Goal: Task Accomplishment & Management: Complete application form

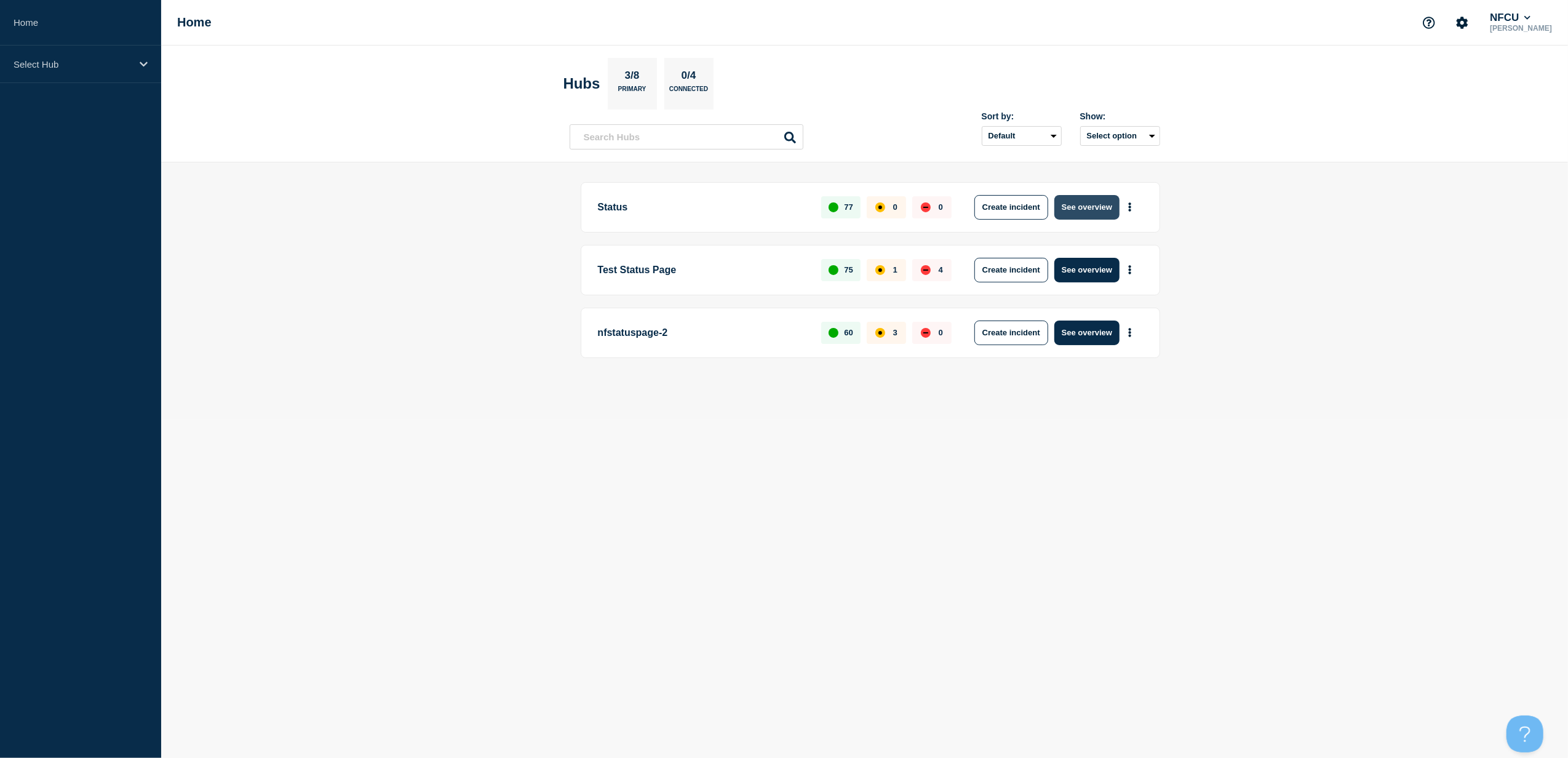
click at [1089, 212] on button "See overview" at bounding box center [1087, 207] width 65 height 24
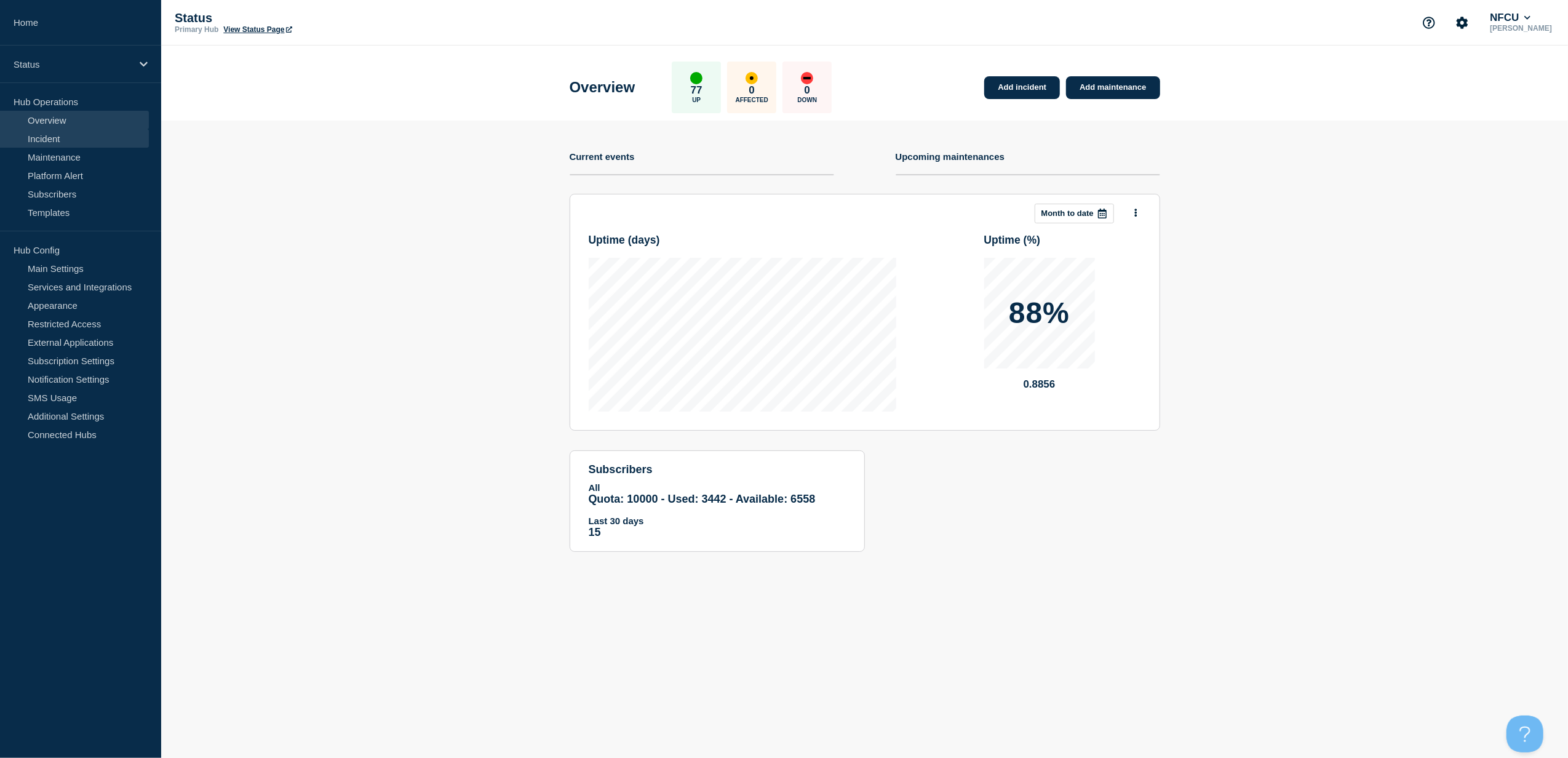
click at [55, 132] on link "Incident" at bounding box center [74, 139] width 149 height 19
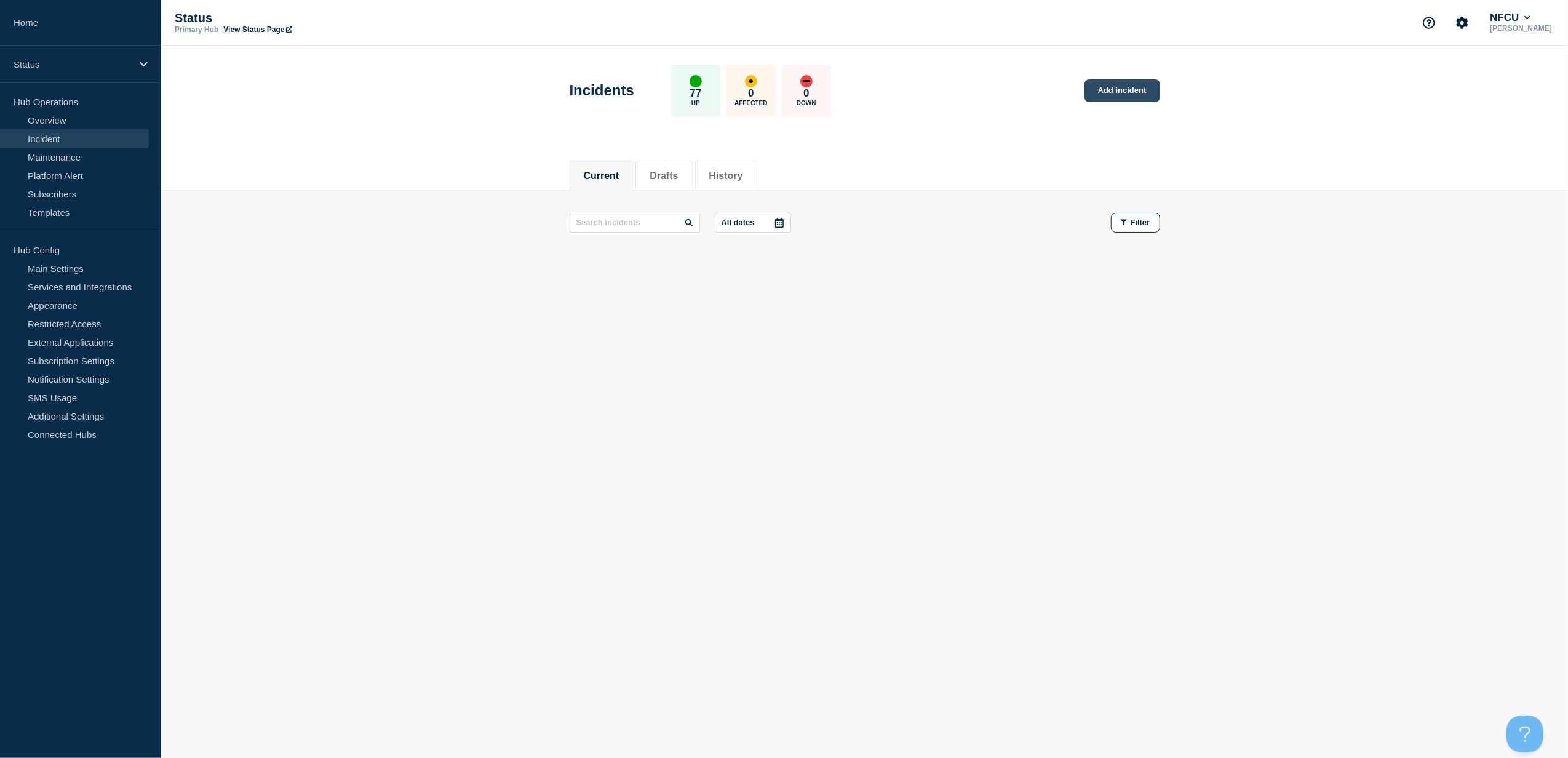
click at [1130, 88] on link "Add incident" at bounding box center [1122, 90] width 75 height 22
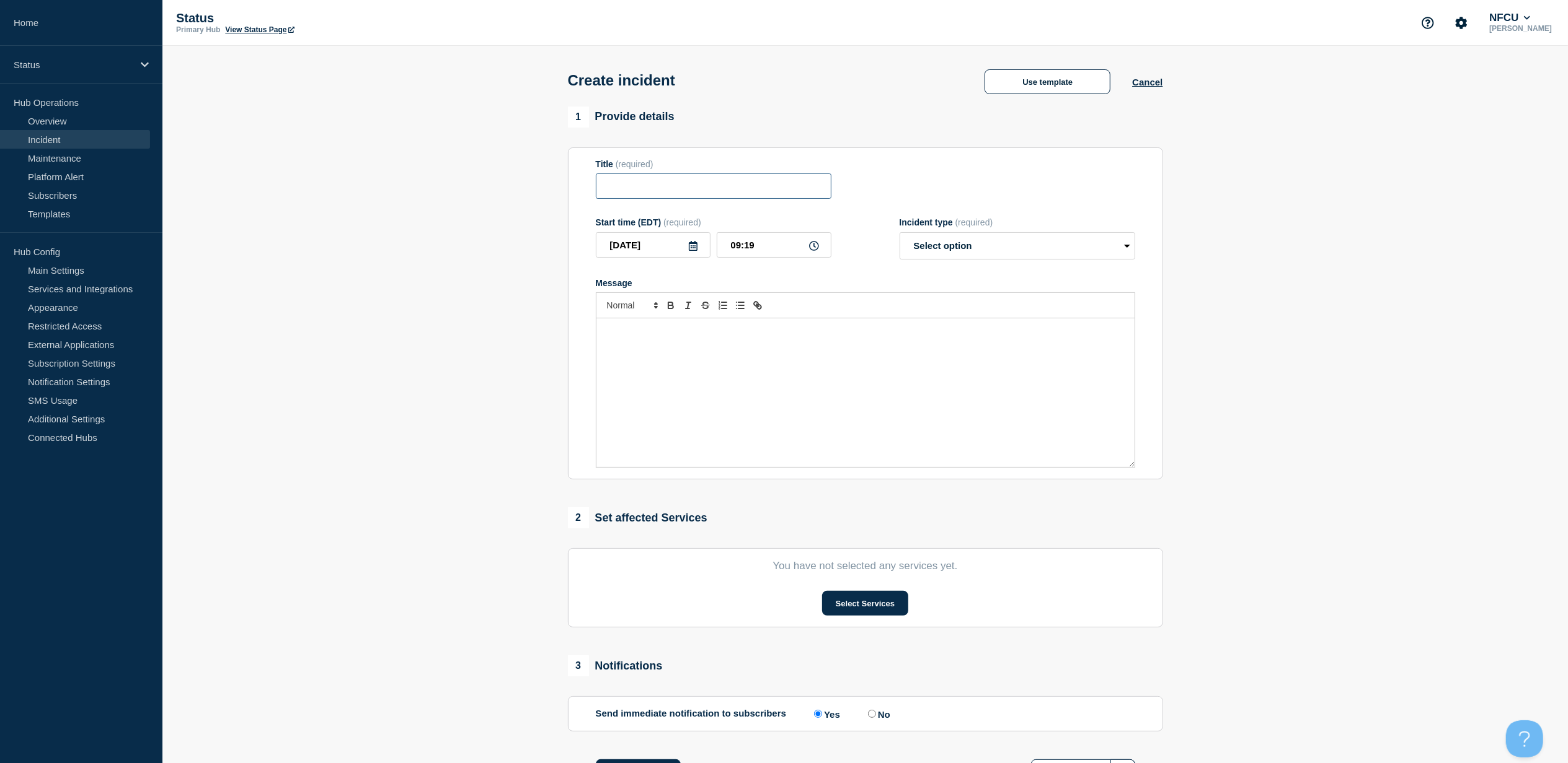
click at [740, 192] on input "Title" at bounding box center [714, 185] width 236 height 25
paste input "Citrix - VDI - Lending"
type input "Citrix - VDI - Lending"
click at [1027, 92] on button "Use template" at bounding box center [1047, 81] width 126 height 24
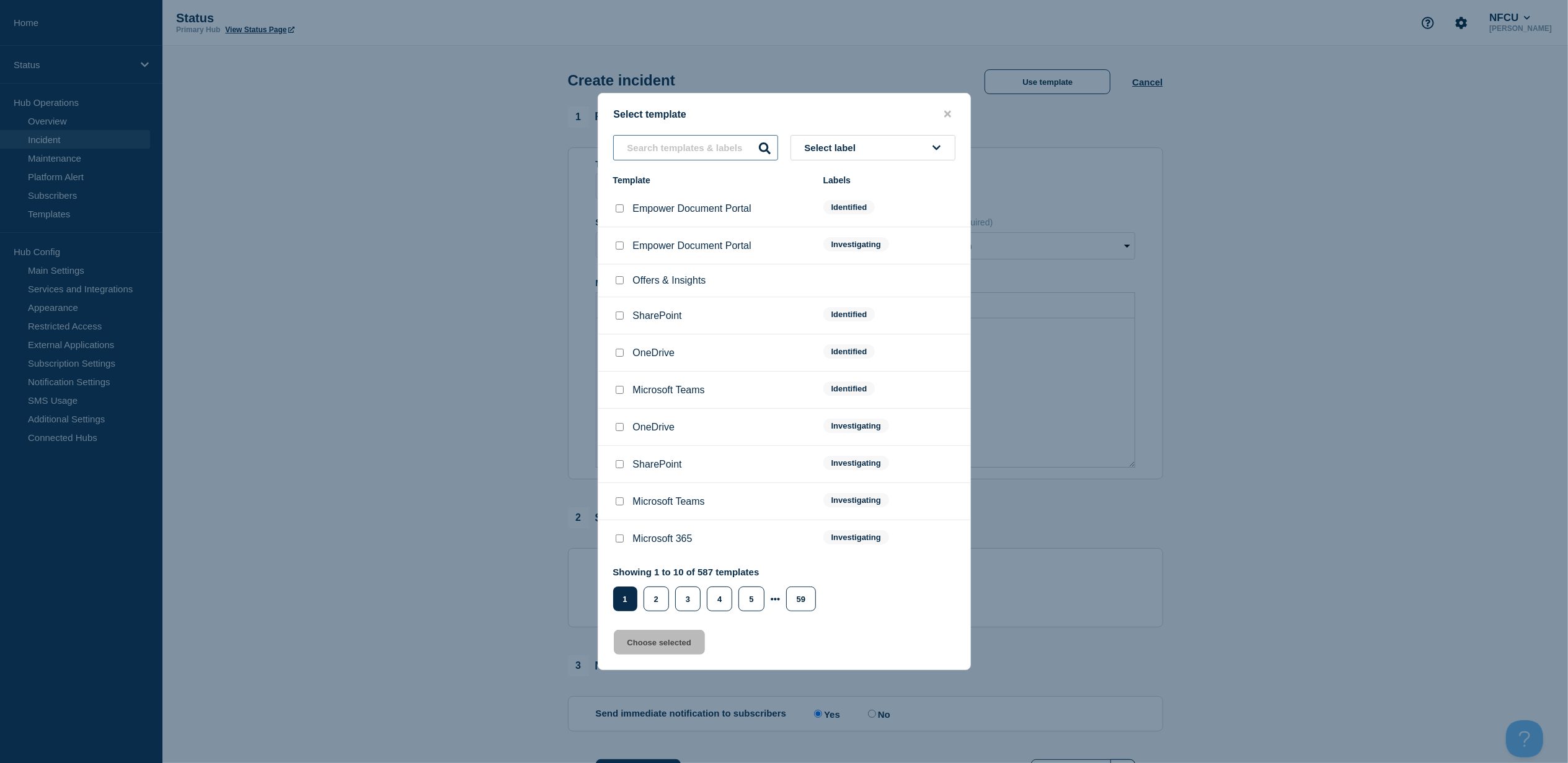
click at [702, 142] on input "text" at bounding box center [696, 147] width 165 height 25
click at [857, 152] on span "Select label" at bounding box center [833, 147] width 56 height 10
drag, startPoint x: 853, startPoint y: 222, endPoint x: 849, endPoint y: 217, distance: 6.4
click at [853, 221] on button "Investigating" at bounding box center [873, 214] width 165 height 25
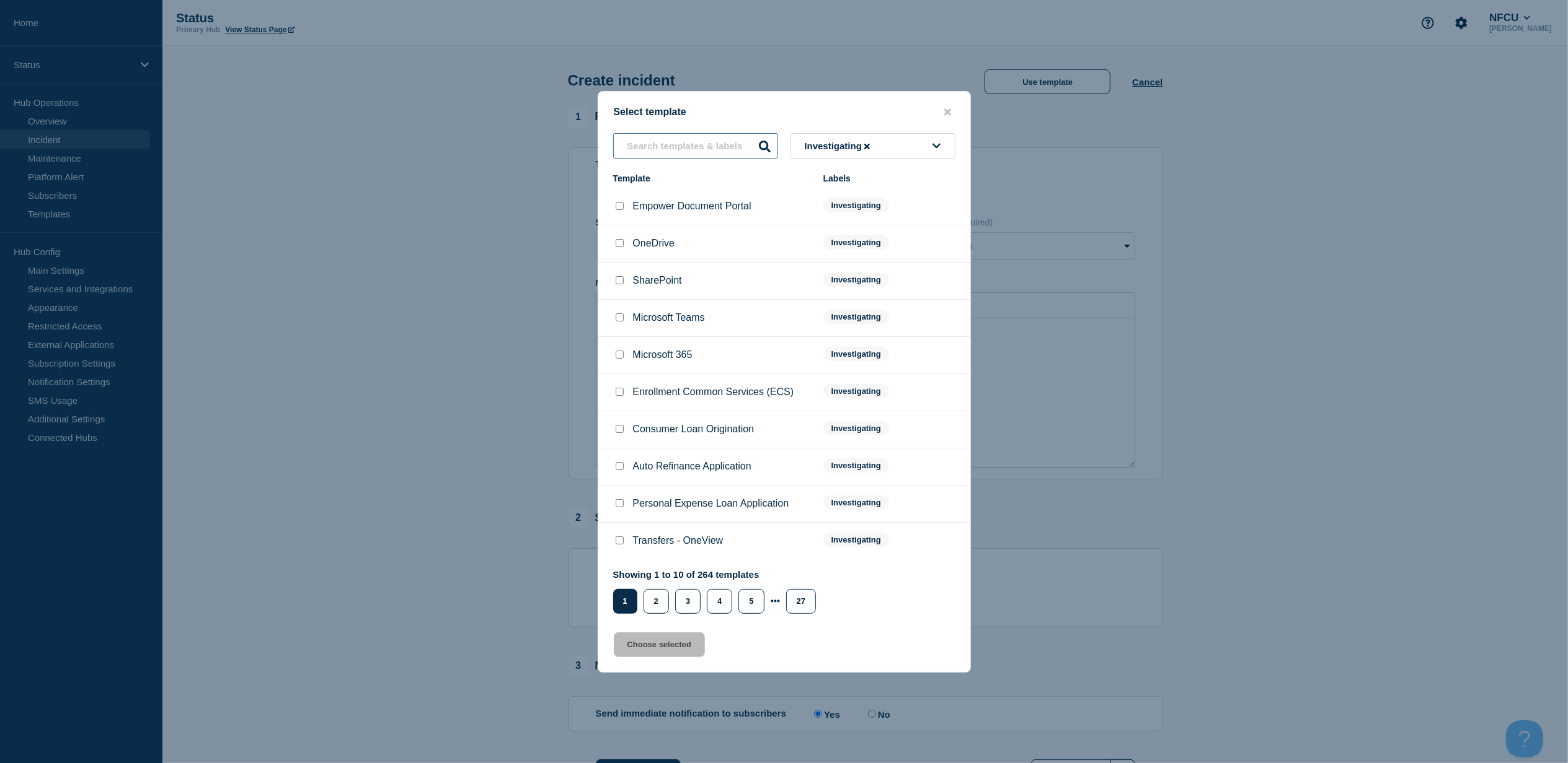
click at [683, 134] on input "text" at bounding box center [696, 145] width 165 height 25
type input "citrix"
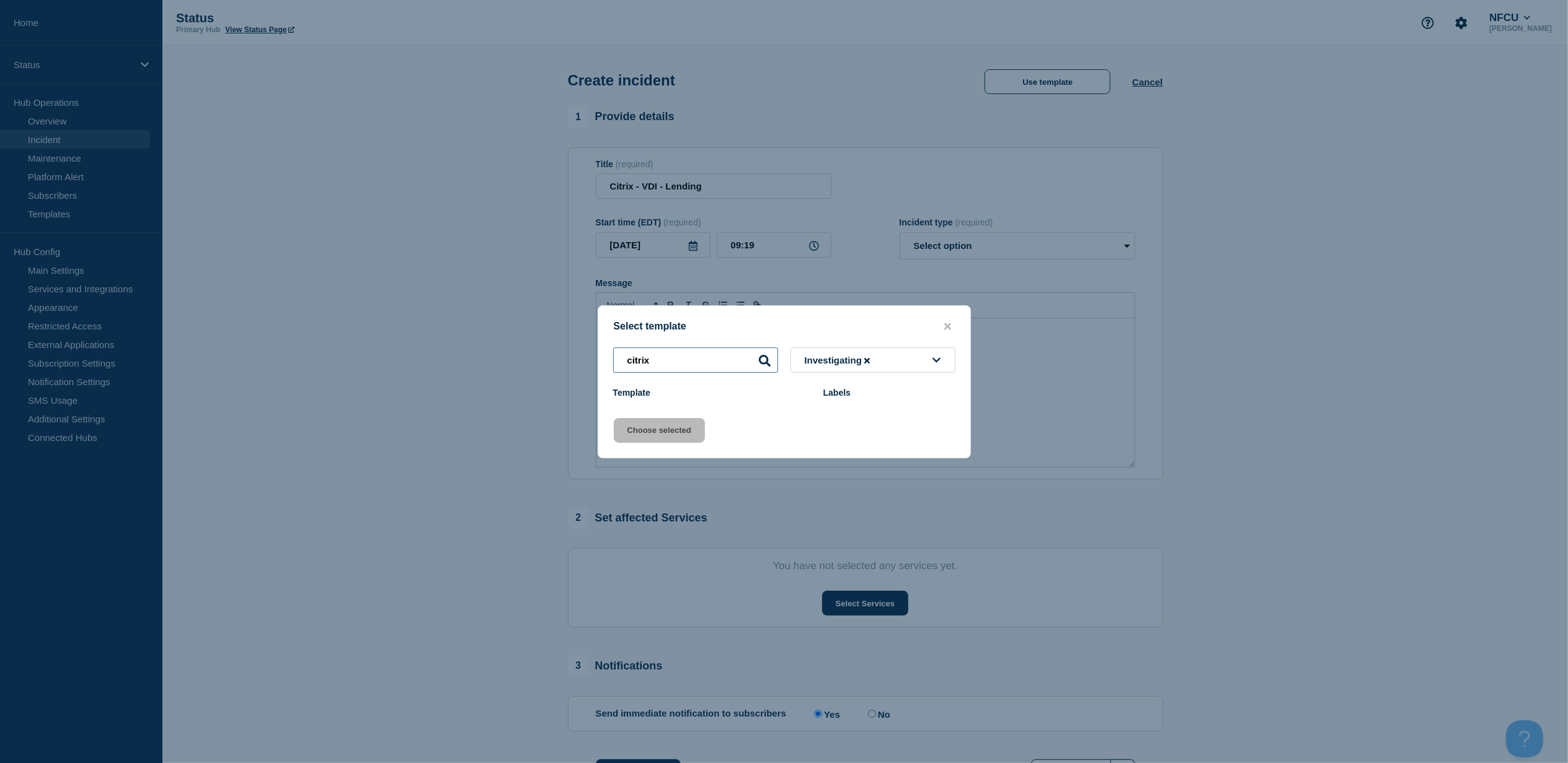
drag, startPoint x: 700, startPoint y: 365, endPoint x: 330, endPoint y: 324, distance: 372.3
click at [333, 324] on div "Select template citrix Investigating Template Labels Choose selected" at bounding box center [784, 381] width 1568 height 763
type input "v"
type input "i"
type input "virtual"
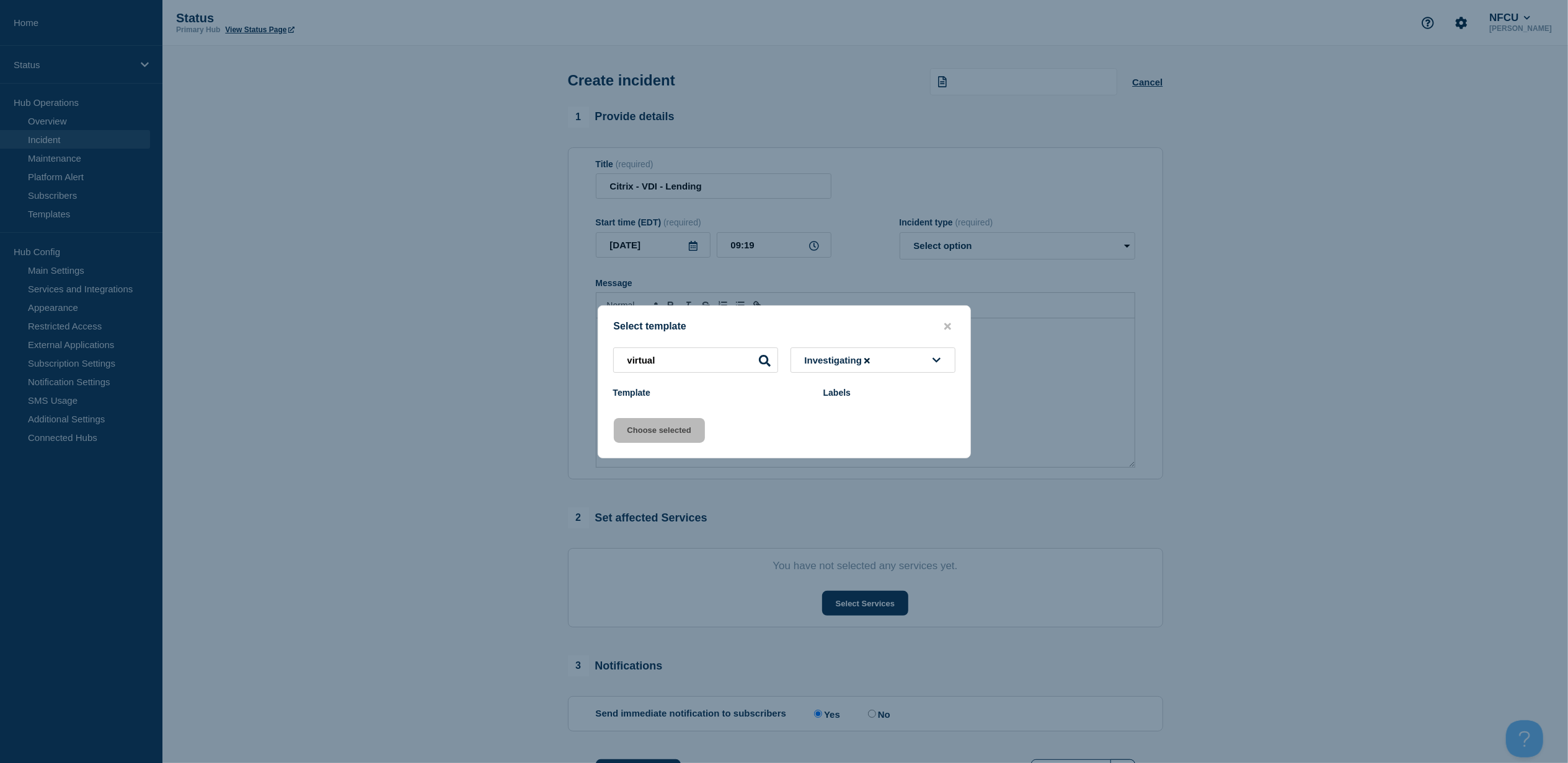
click at [738, 395] on div "Template" at bounding box center [712, 392] width 198 height 10
click at [892, 364] on button "Investigating" at bounding box center [873, 359] width 165 height 25
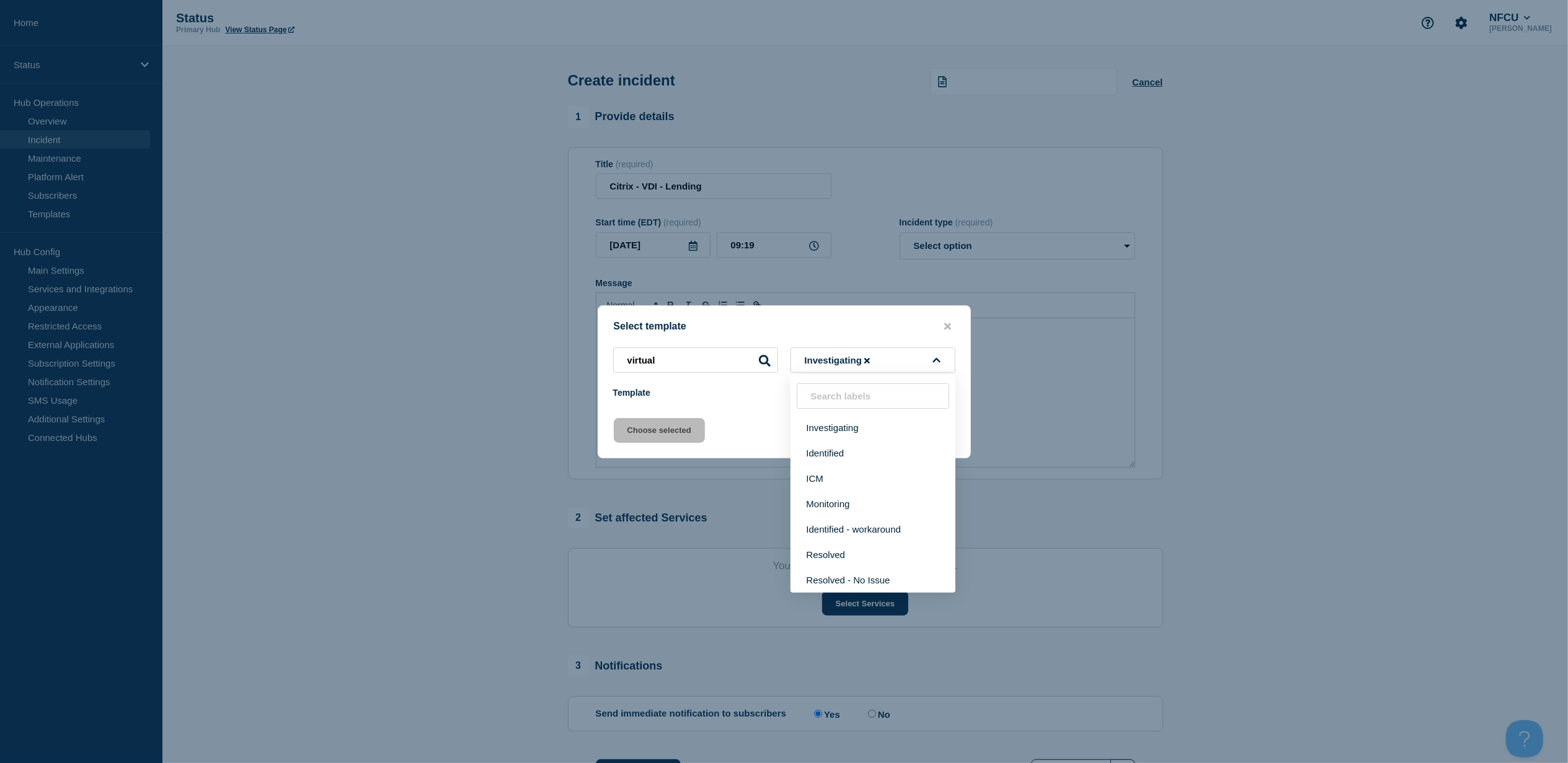
drag, startPoint x: 858, startPoint y: 428, endPoint x: 789, endPoint y: 389, distance: 79.3
click at [857, 428] on button "Investigating" at bounding box center [873, 427] width 165 height 25
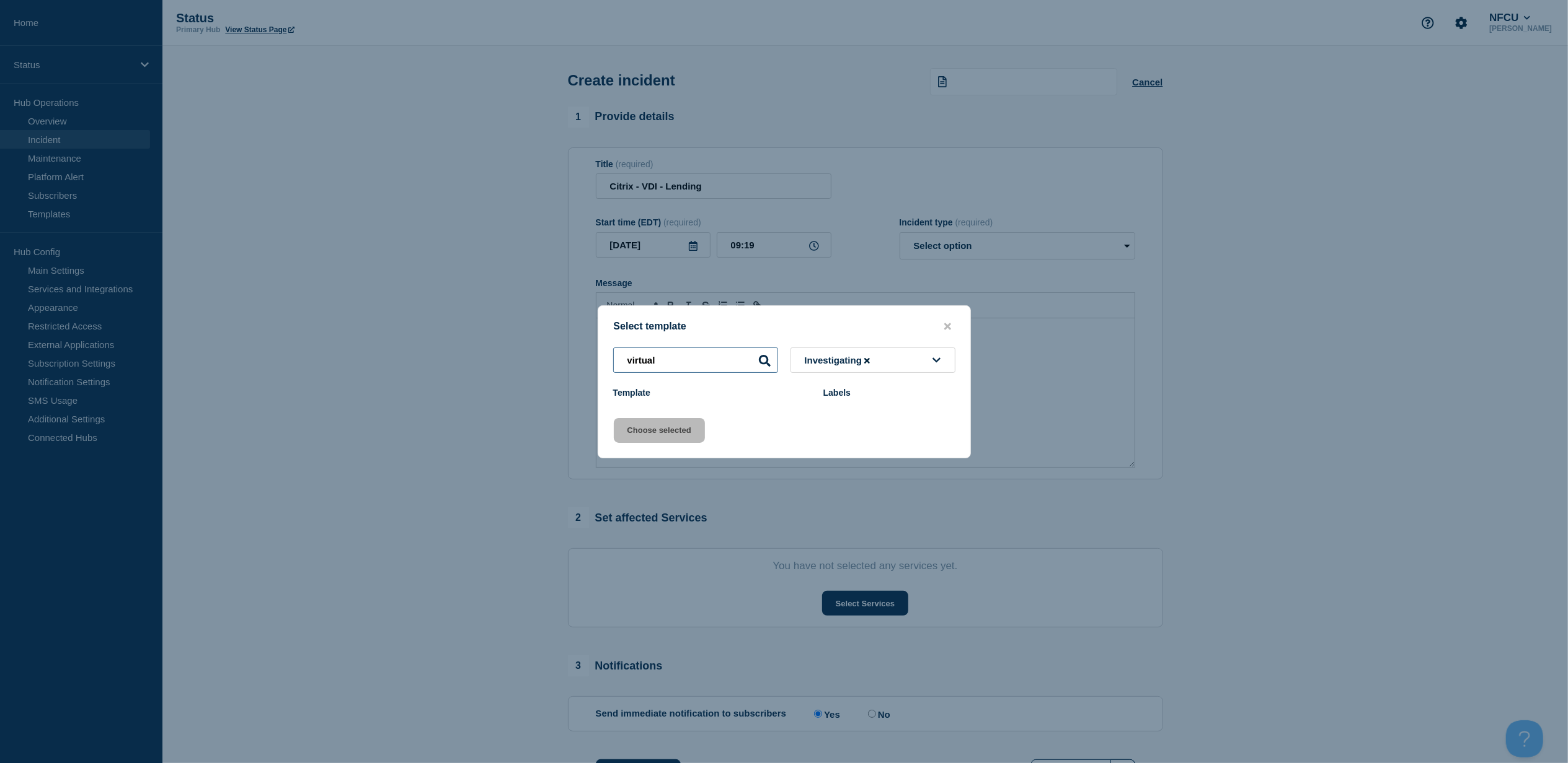
click at [717, 365] on input "virtual" at bounding box center [696, 359] width 165 height 25
drag, startPoint x: 591, startPoint y: 366, endPoint x: 562, endPoint y: 364, distance: 29.1
click at [535, 364] on div "Select template virtual Investigating Template Labels Choose selected" at bounding box center [784, 381] width 1568 height 763
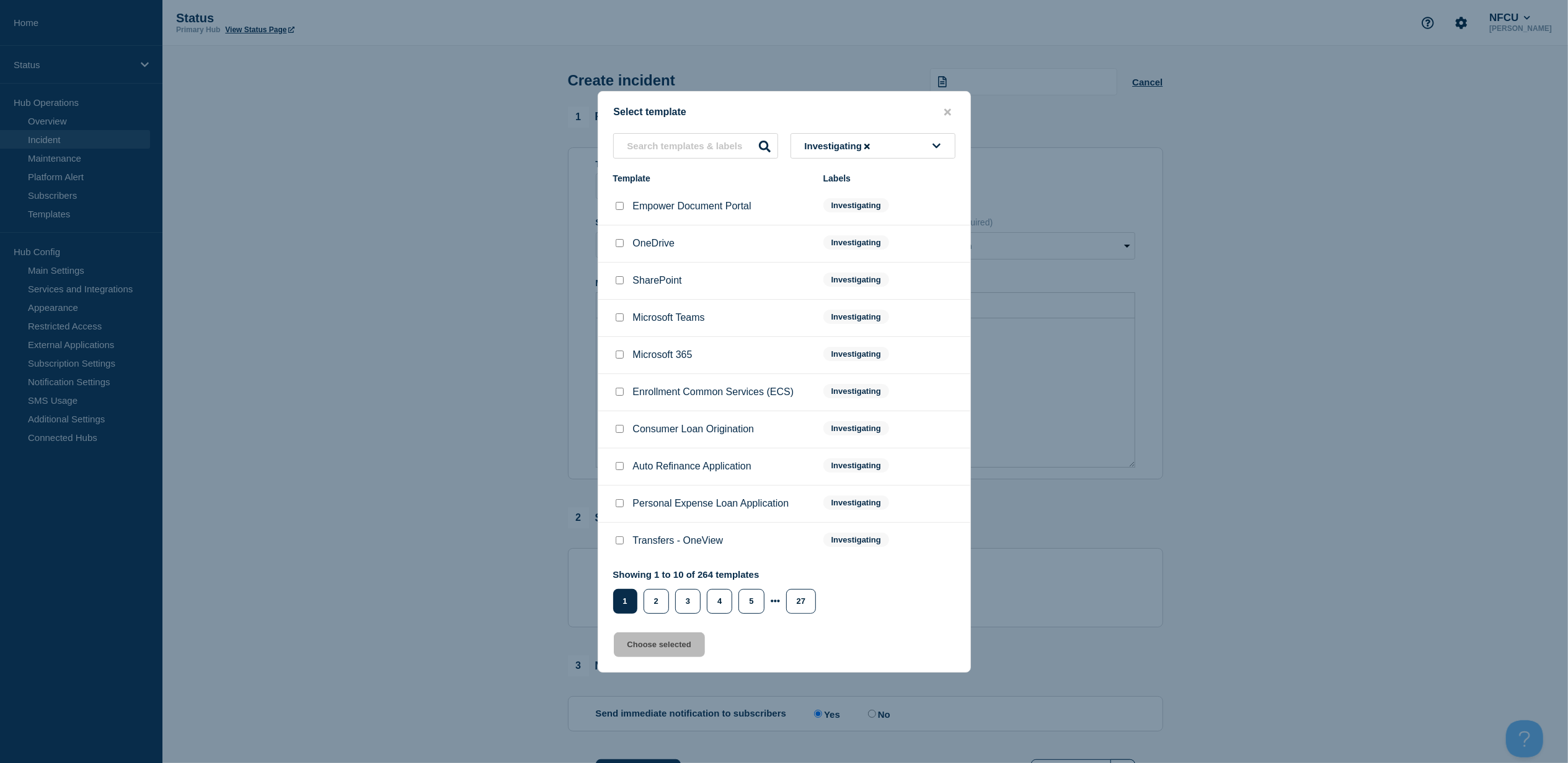
click at [621, 254] on li "OneDrive Investigating" at bounding box center [784, 244] width 372 height 37
click at [620, 246] on input "OneDrive checkbox" at bounding box center [619, 243] width 8 height 8
checkbox input "true"
click at [669, 650] on button "Choose selected" at bounding box center [658, 645] width 91 height 24
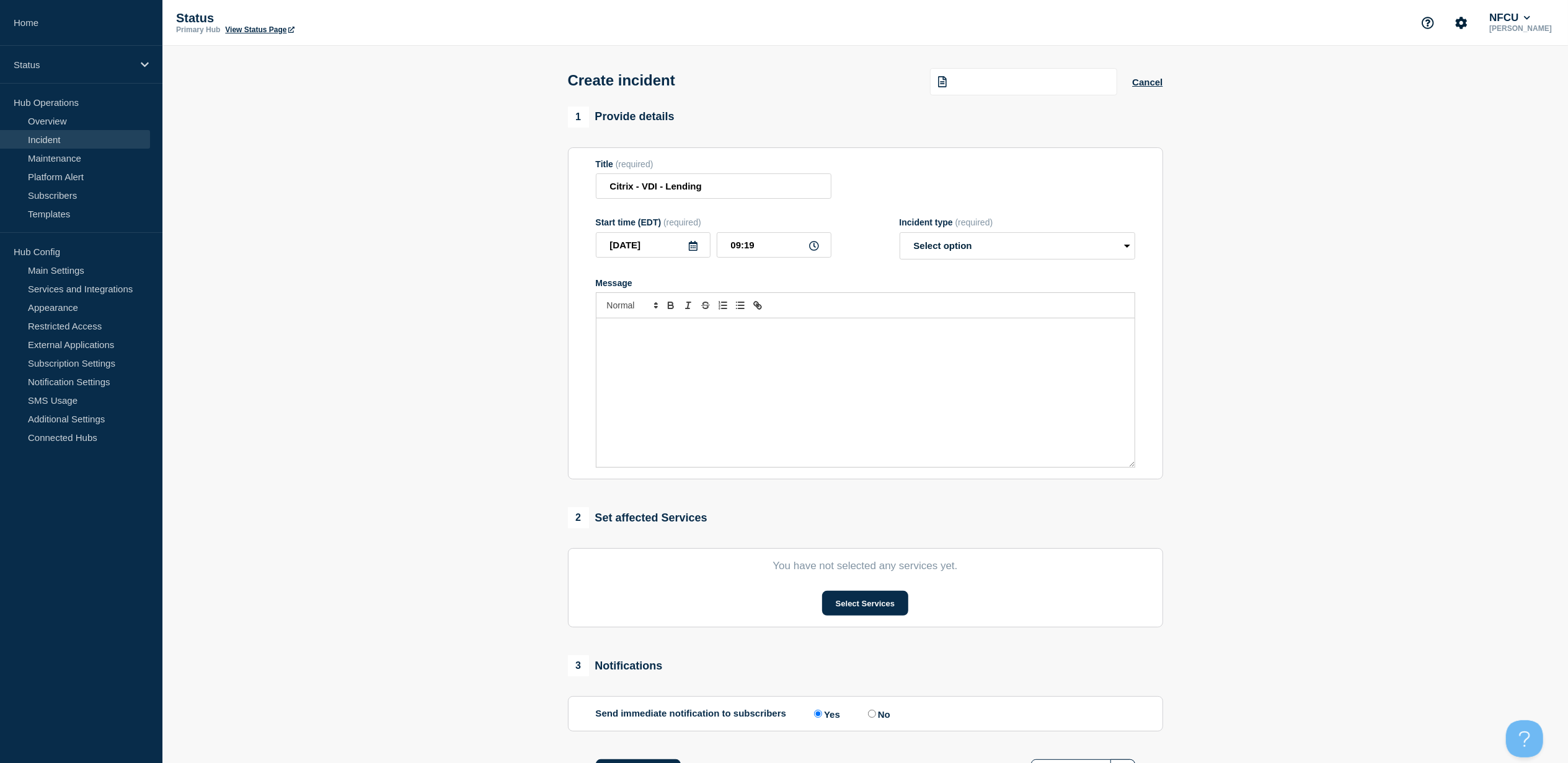
select select "investigating"
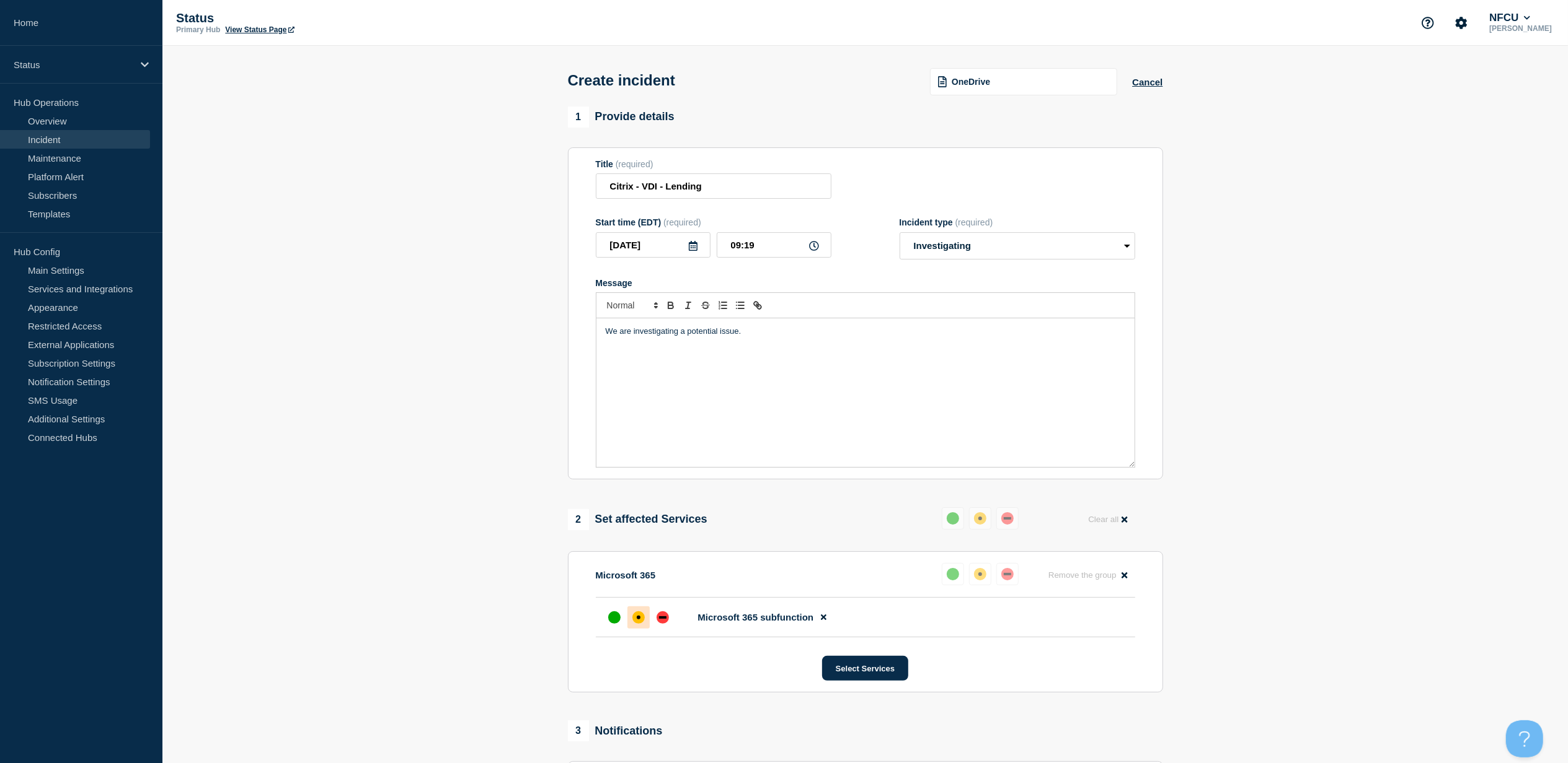
click at [828, 623] on button at bounding box center [823, 618] width 21 height 24
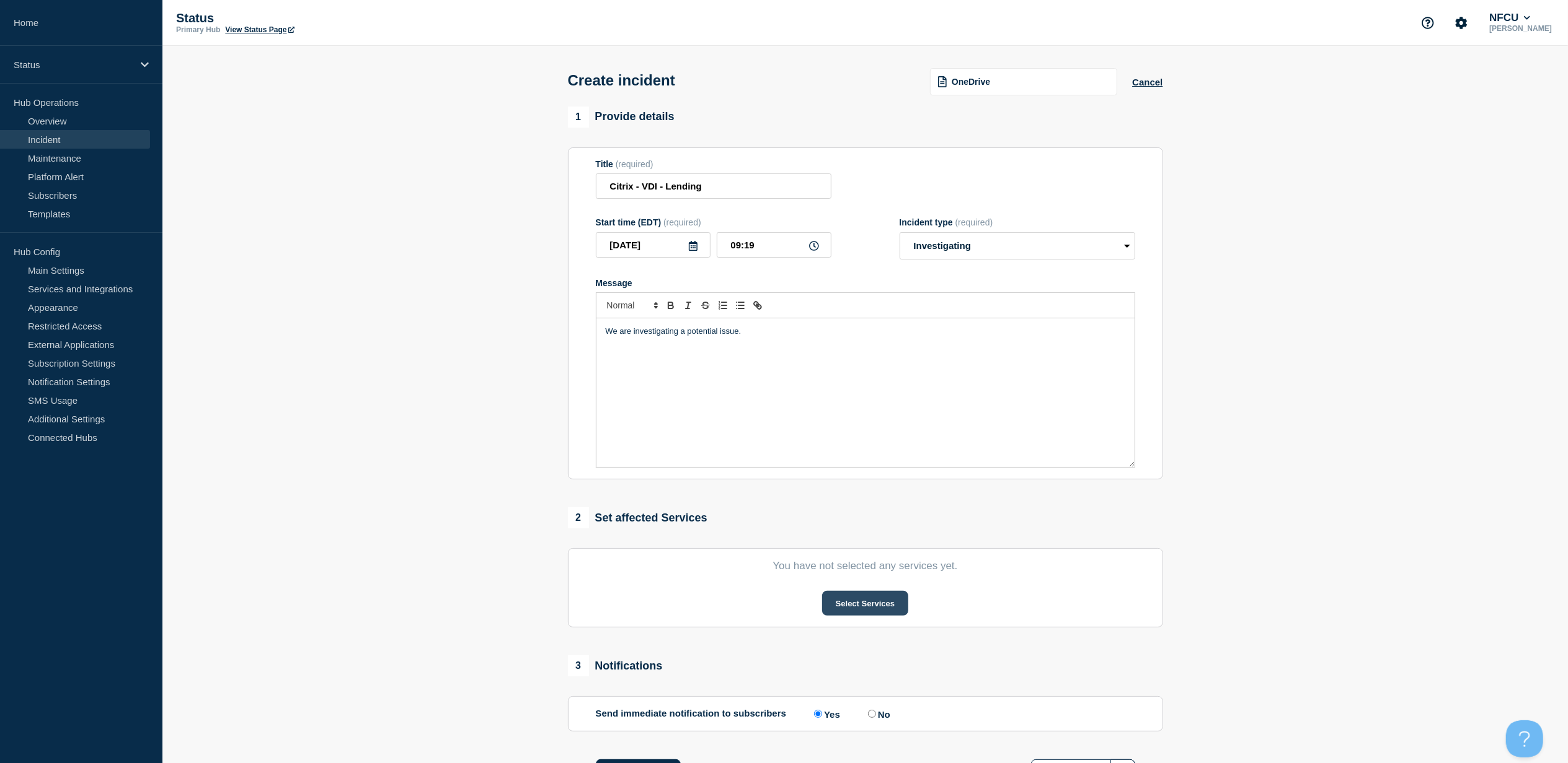
click at [871, 602] on button "Select Services" at bounding box center [865, 603] width 86 height 24
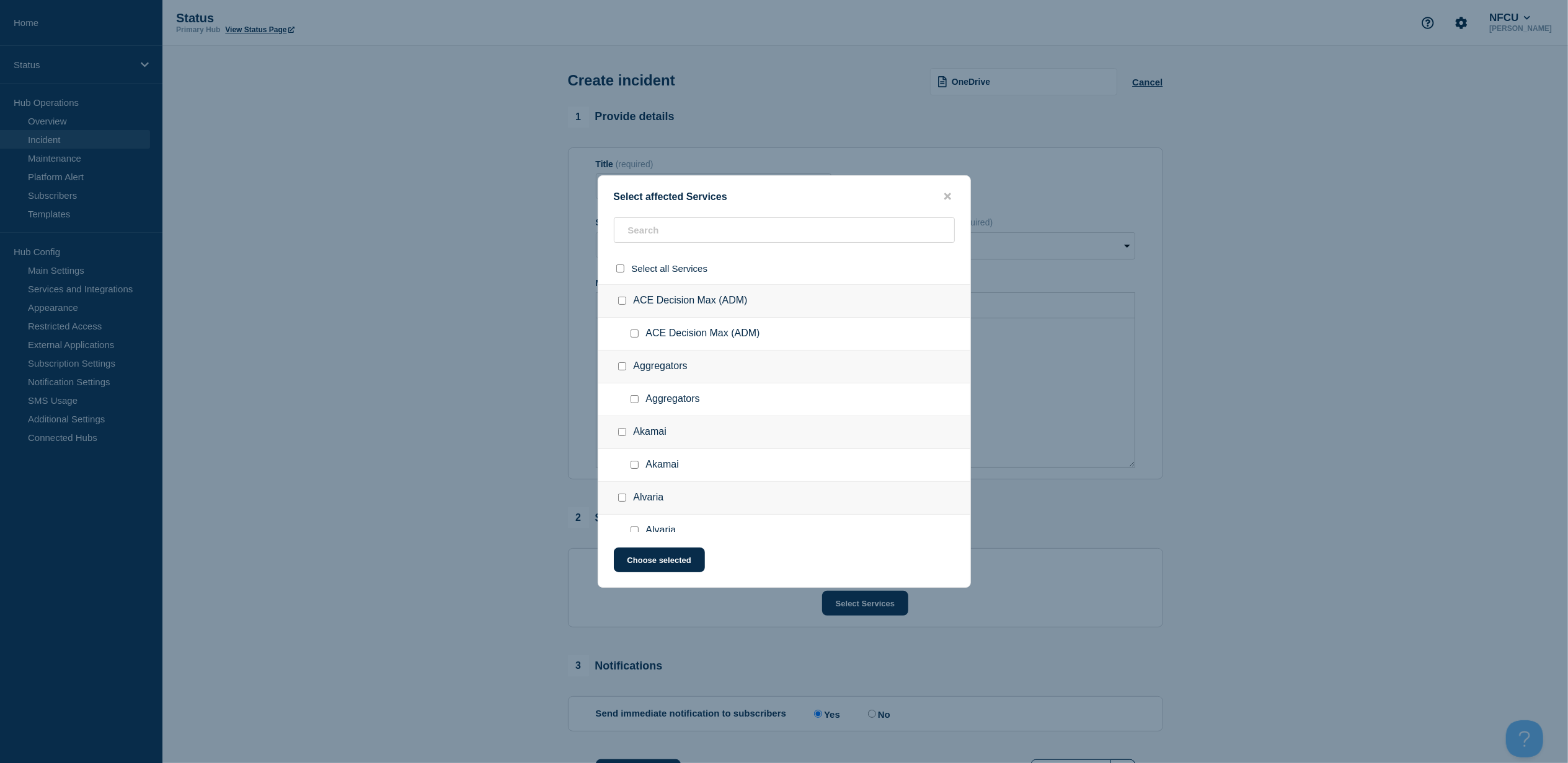
drag, startPoint x: 742, startPoint y: 249, endPoint x: 747, endPoint y: 227, distance: 22.6
click at [743, 244] on div at bounding box center [784, 235] width 372 height 36
click at [747, 227] on input "text" at bounding box center [784, 229] width 341 height 25
type input "vd"
checkbox input "true"
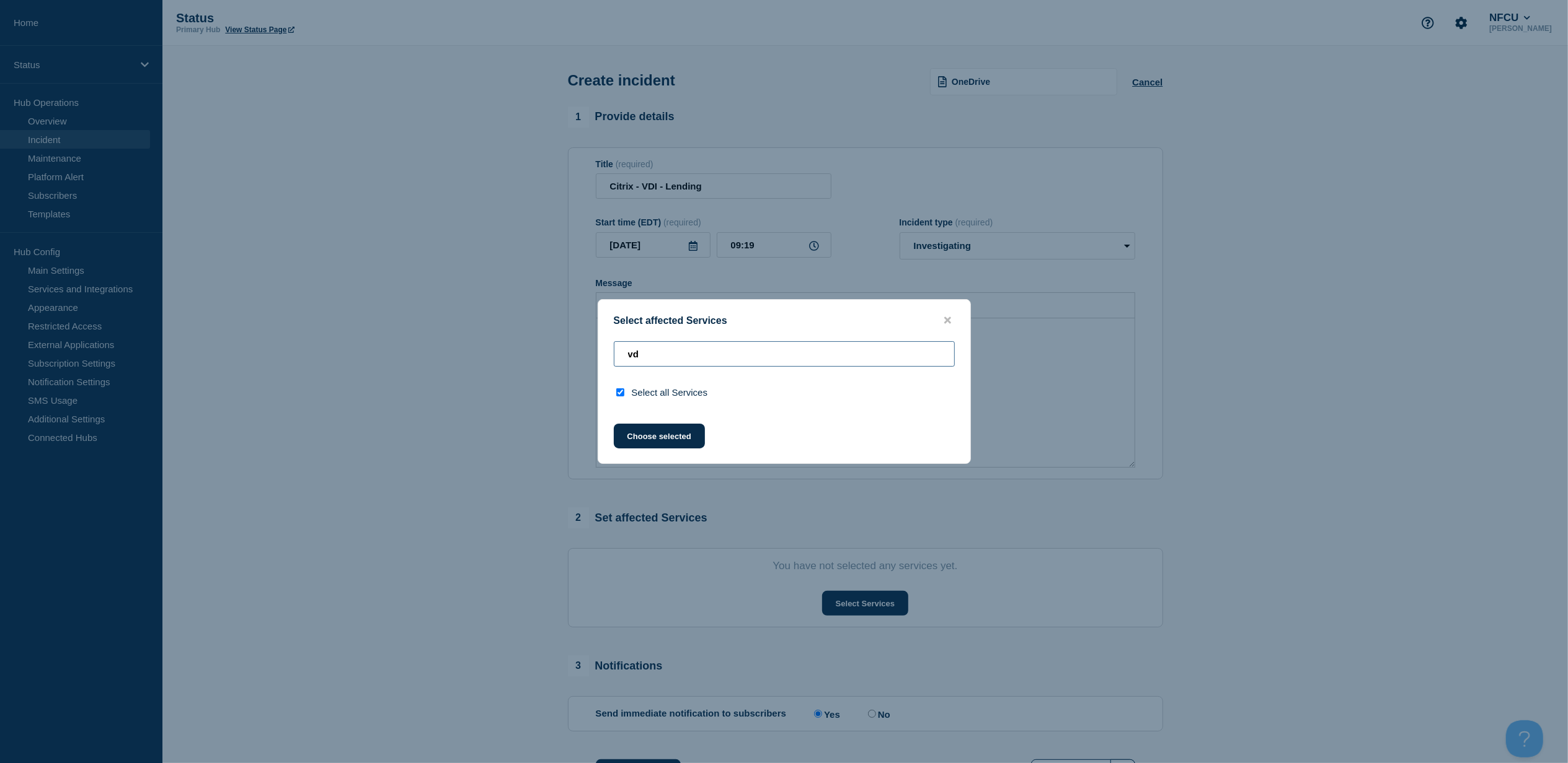
type input "v"
checkbox input "false"
type input "vir"
checkbox input "true"
type input "vi"
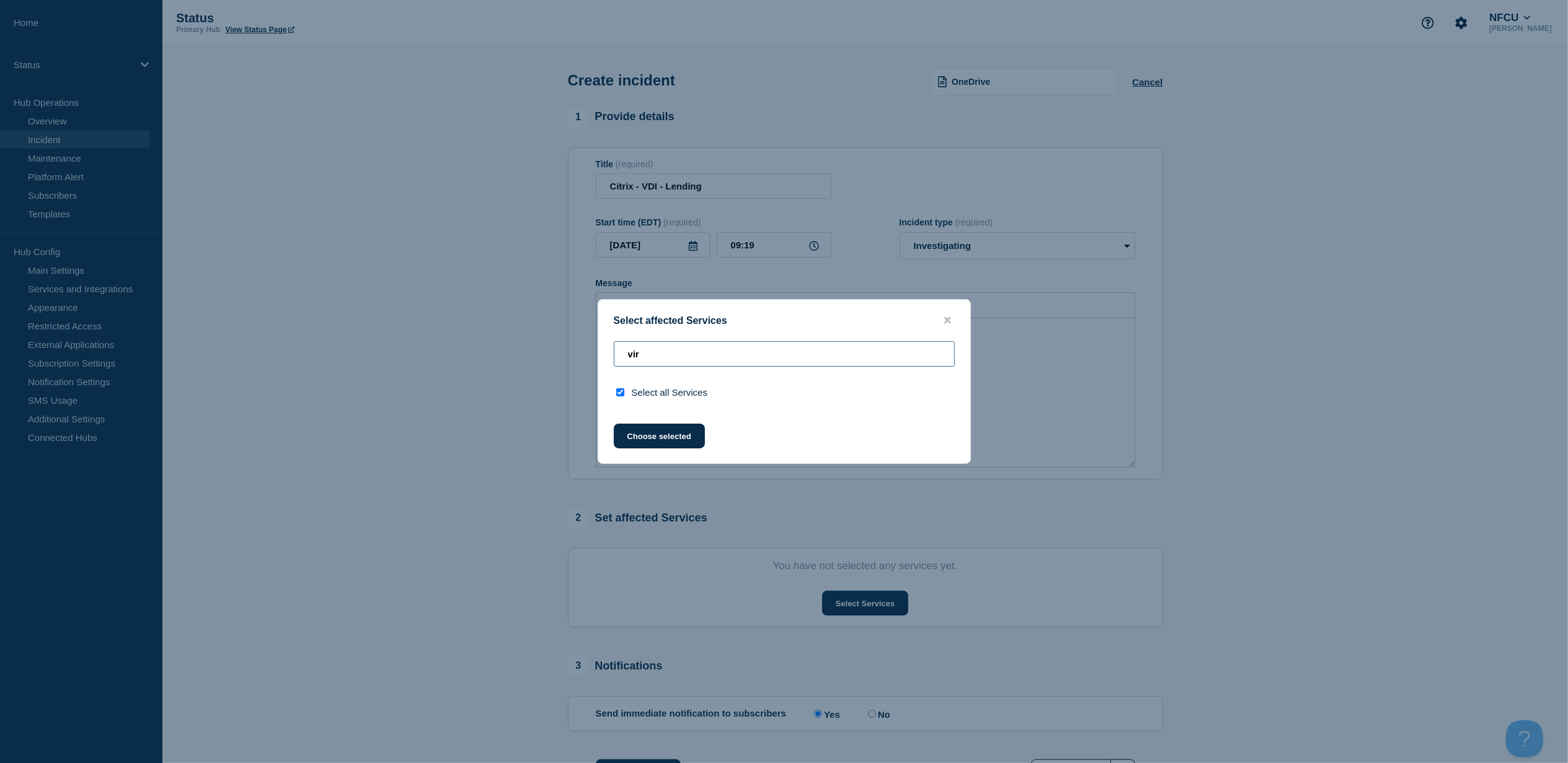
checkbox input "false"
type input "v"
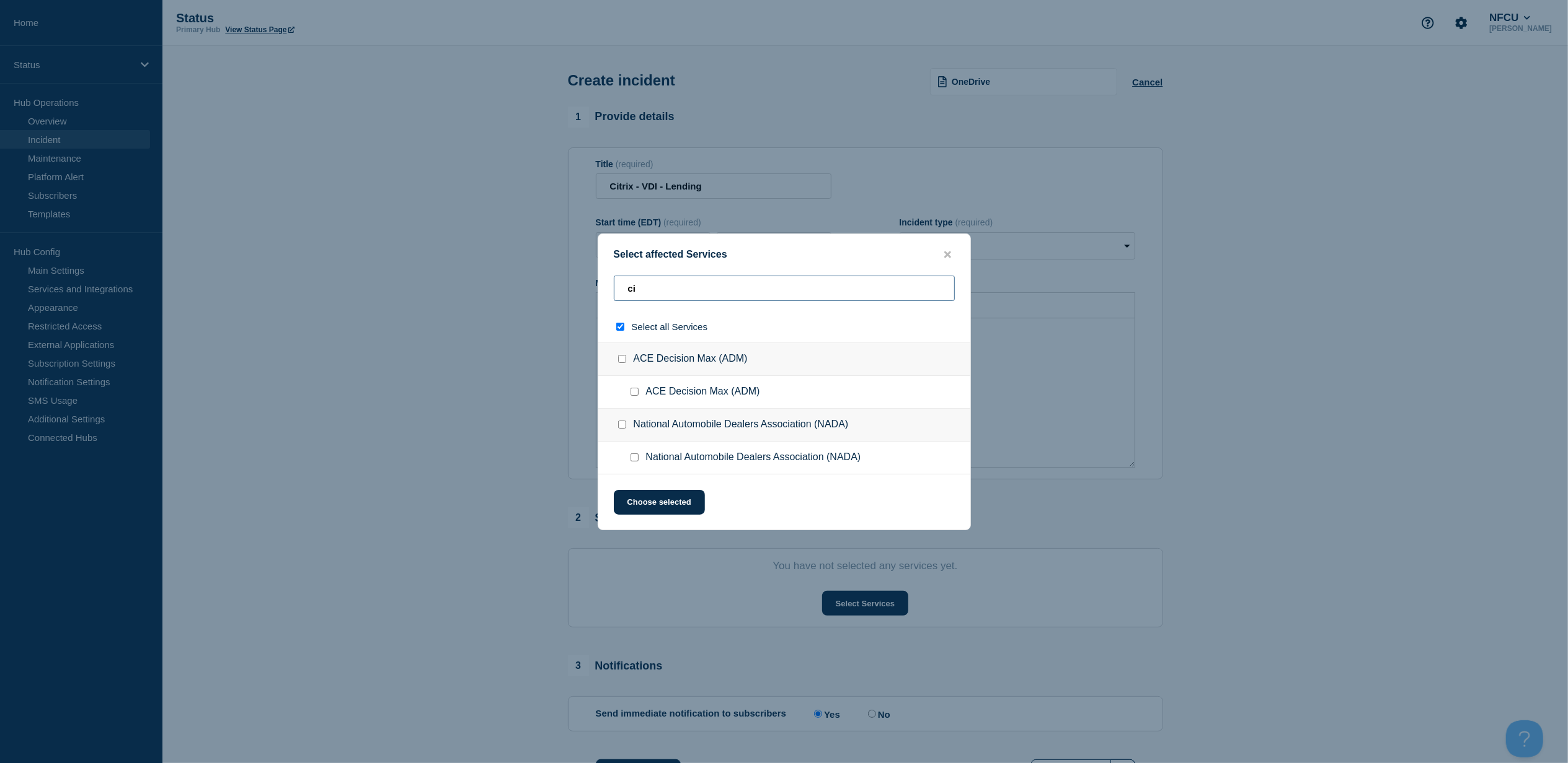
type input "cit"
checkbox input "true"
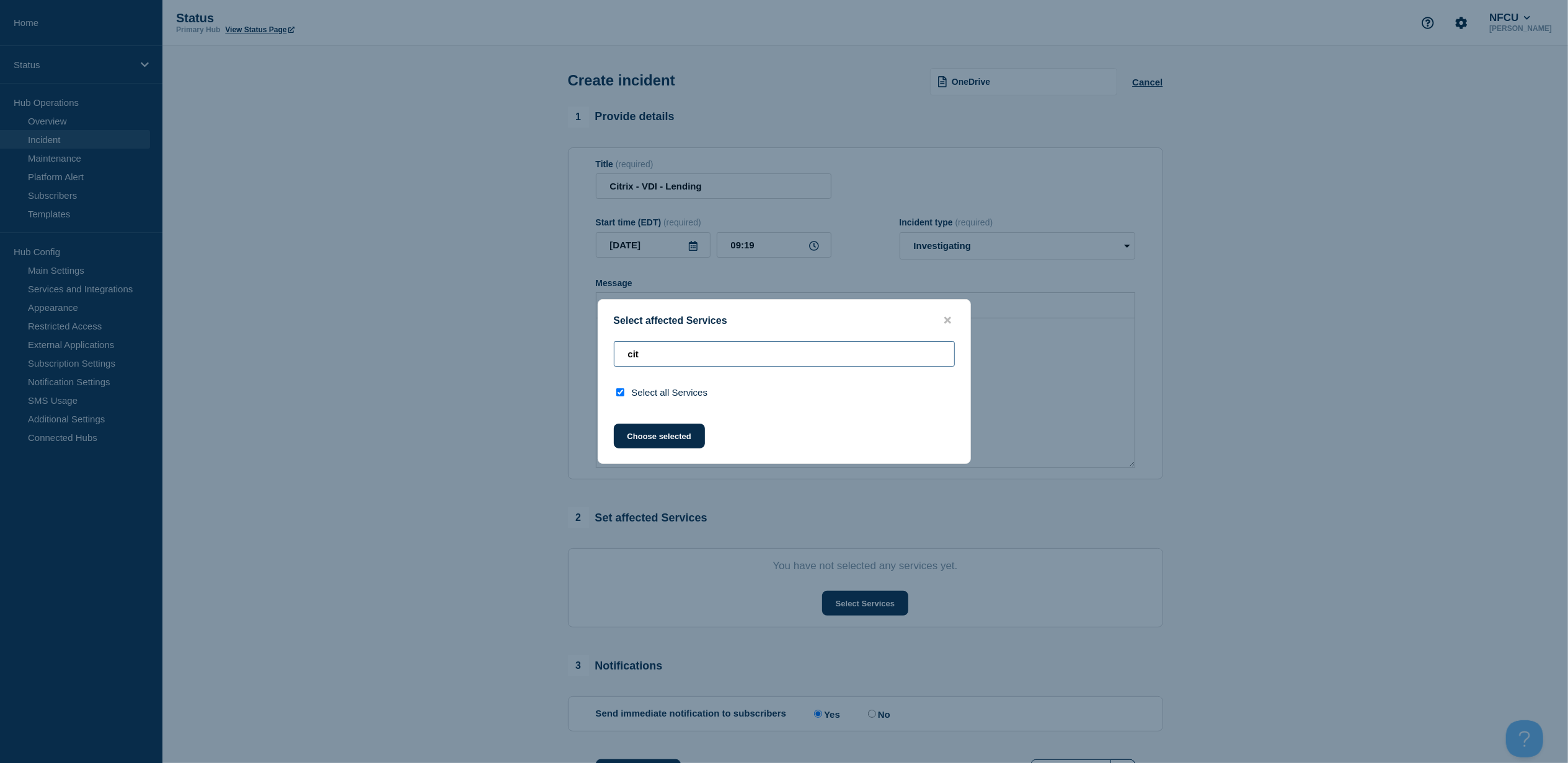
type input "ci"
checkbox input "false"
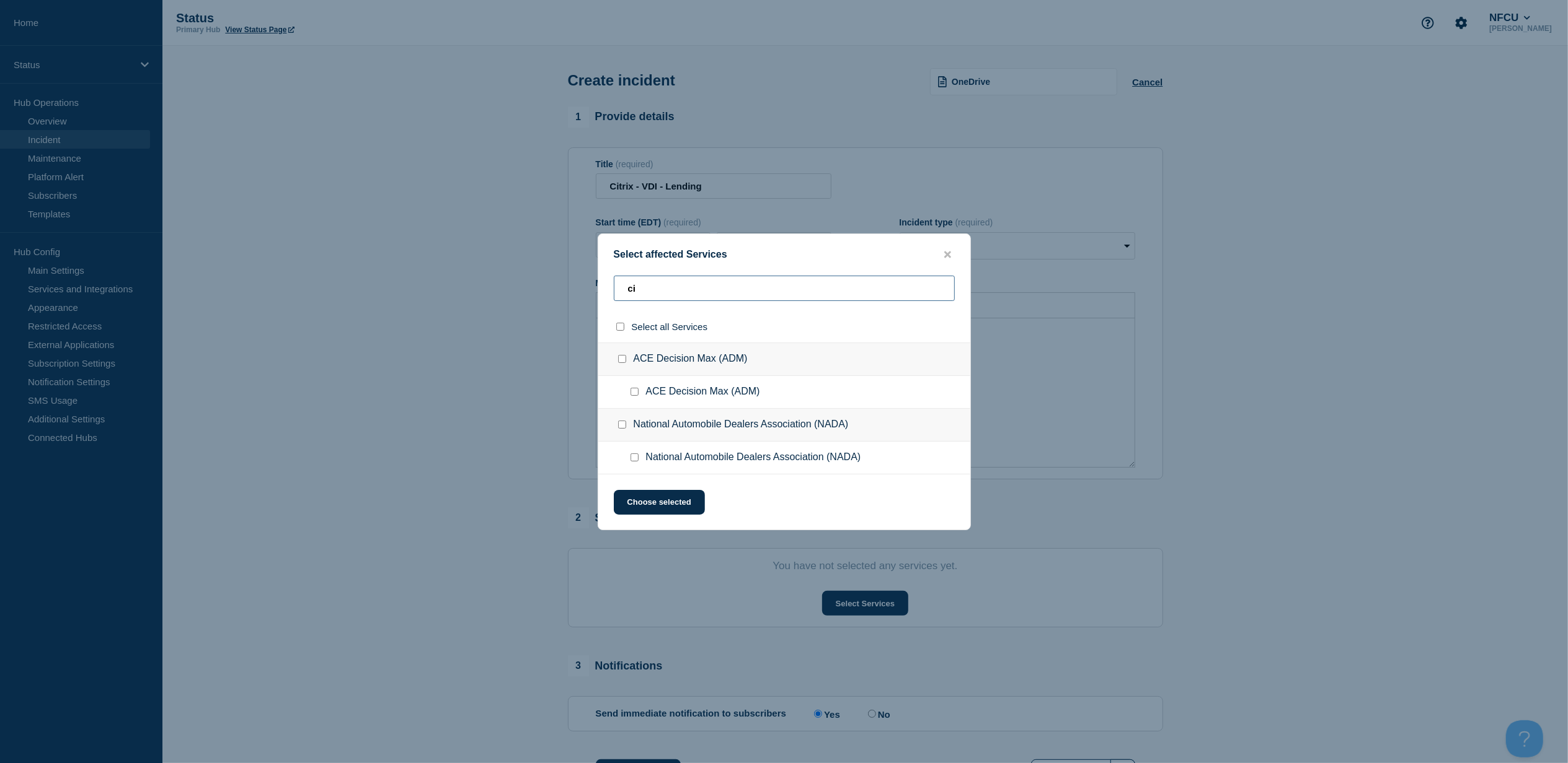
type input "cit"
checkbox input "true"
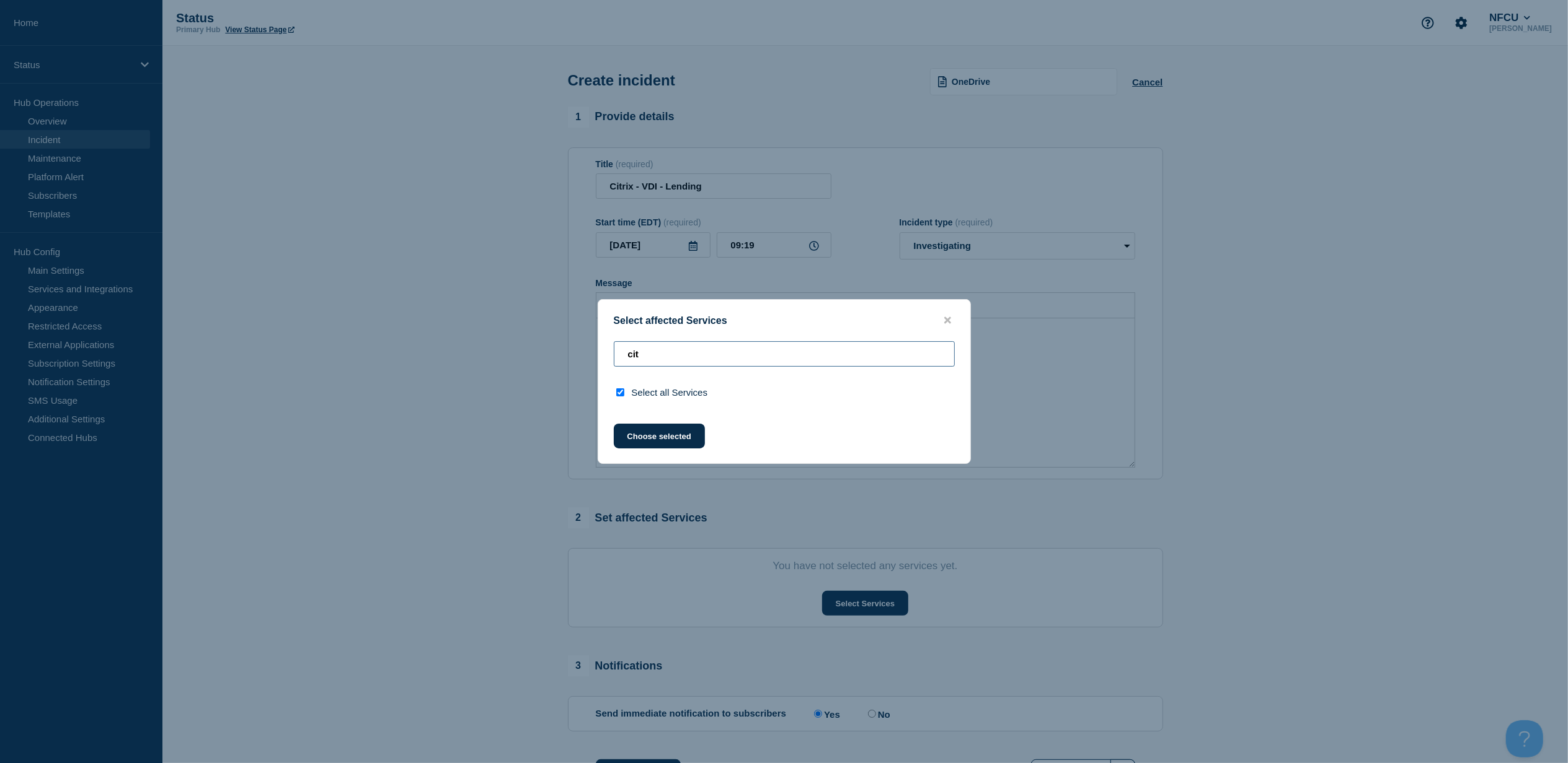
type input "ci"
checkbox input "false"
type input "c"
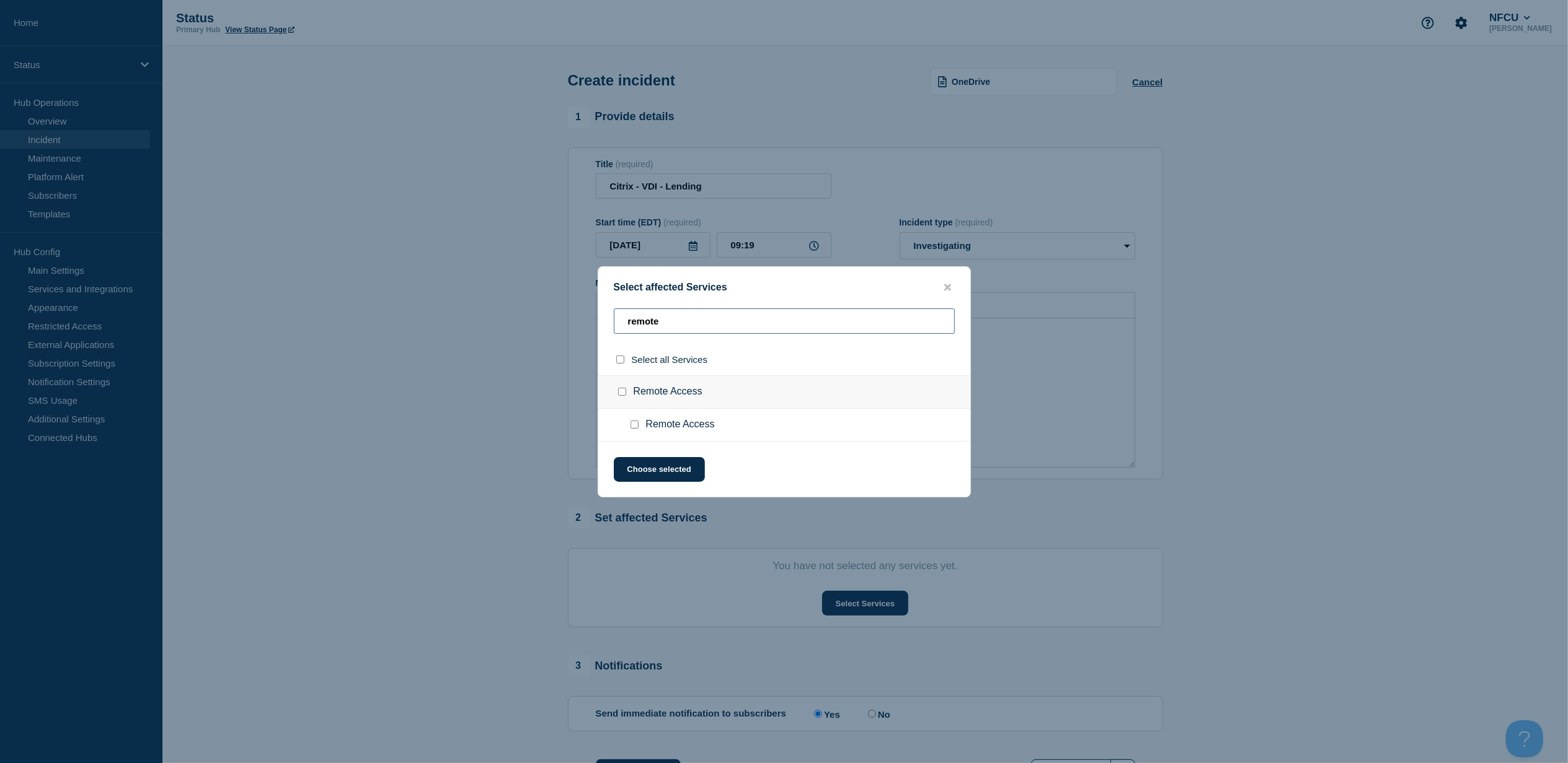
type input "remote"
click at [665, 399] on div "Remote Access" at bounding box center [784, 392] width 372 height 34
drag, startPoint x: 648, startPoint y: 400, endPoint x: 637, endPoint y: 390, distance: 14.9
click at [644, 399] on div "Remote Access" at bounding box center [784, 392] width 372 height 34
click at [637, 390] on div "Remote Access" at bounding box center [784, 392] width 372 height 34
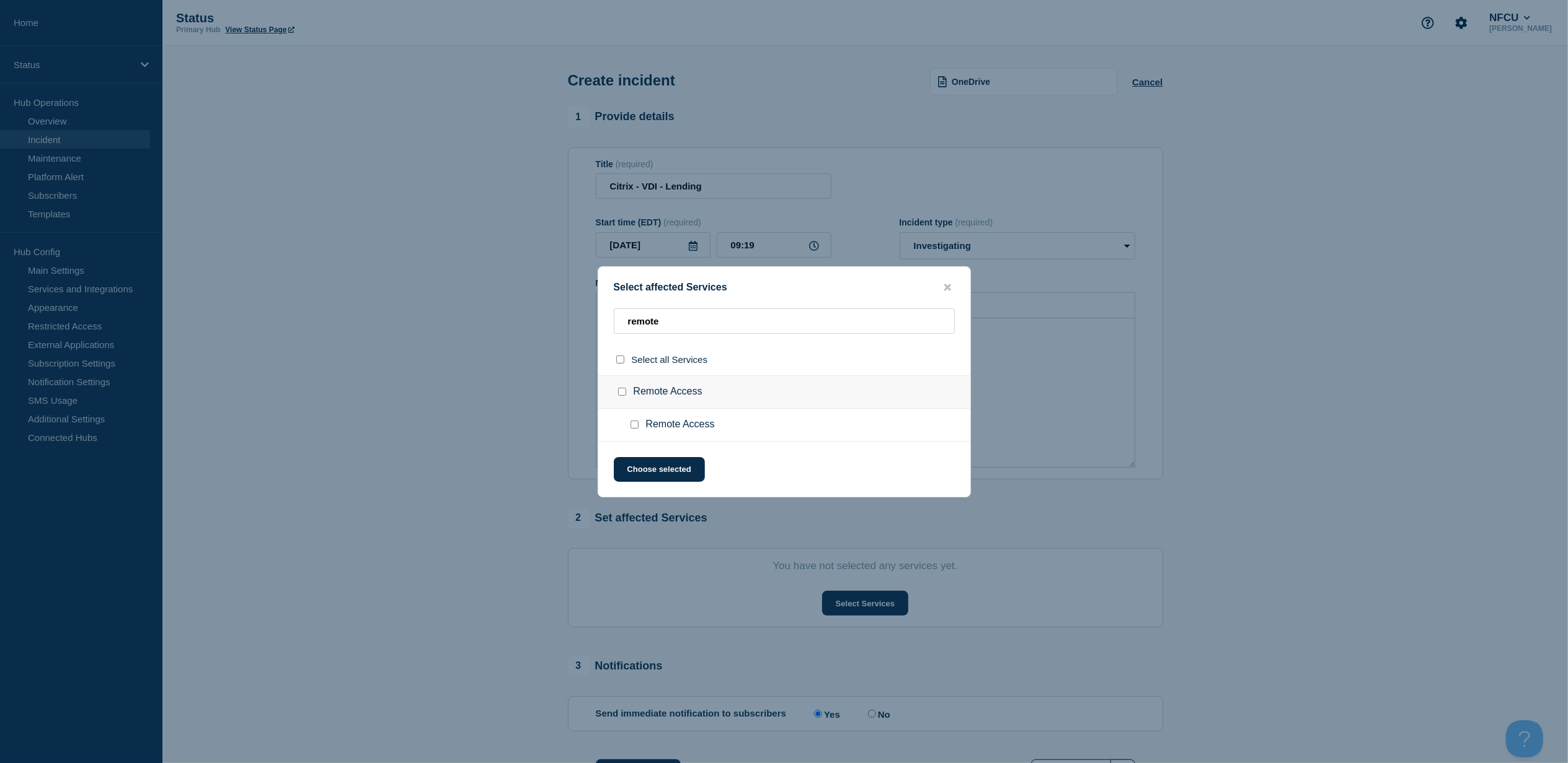
click at [621, 395] on input "Remote Access checkbox" at bounding box center [622, 391] width 8 height 8
checkbox input "true"
click at [662, 472] on button "Choose selected" at bounding box center [658, 469] width 91 height 24
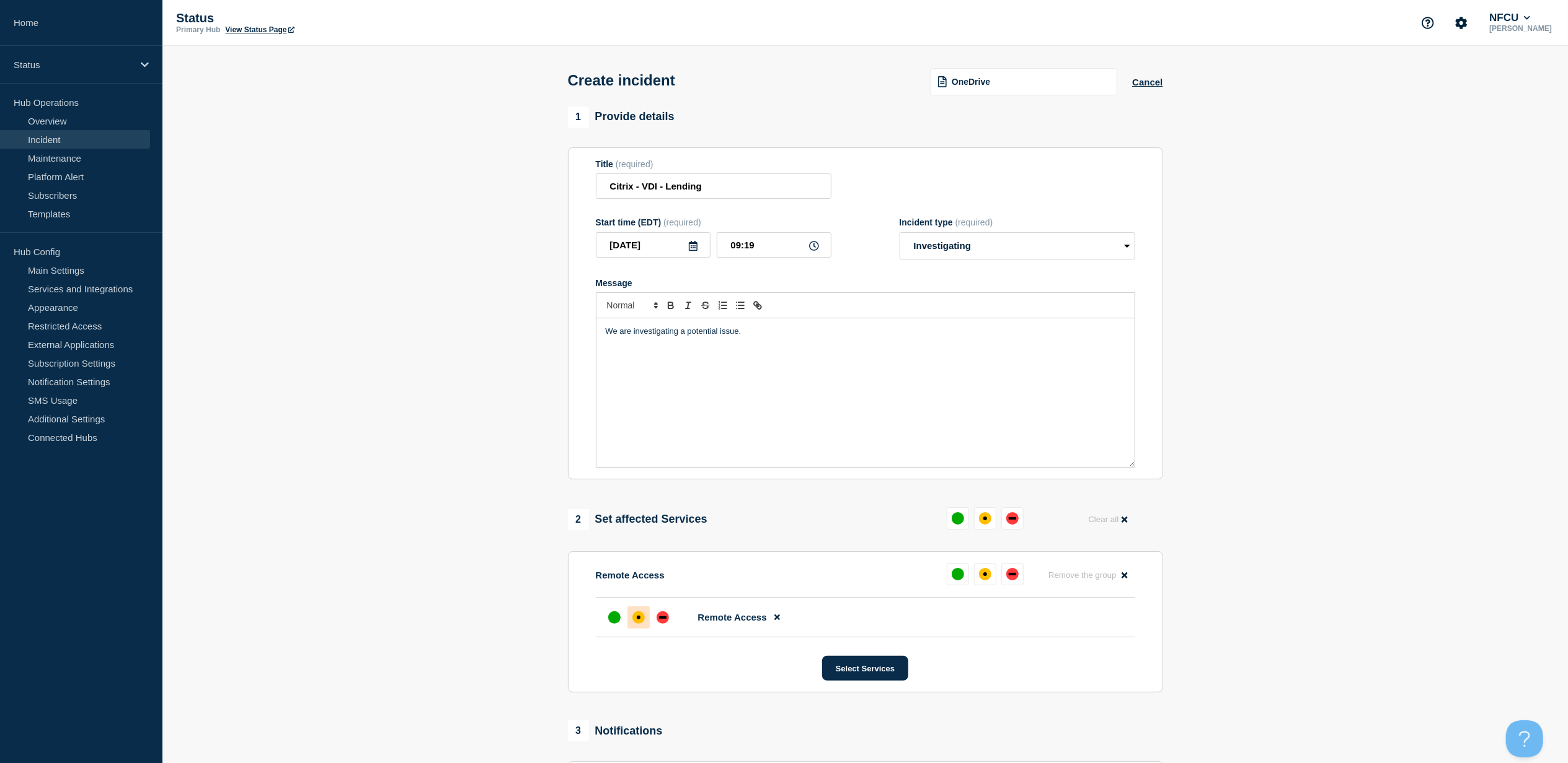
click at [643, 629] on div at bounding box center [639, 618] width 22 height 22
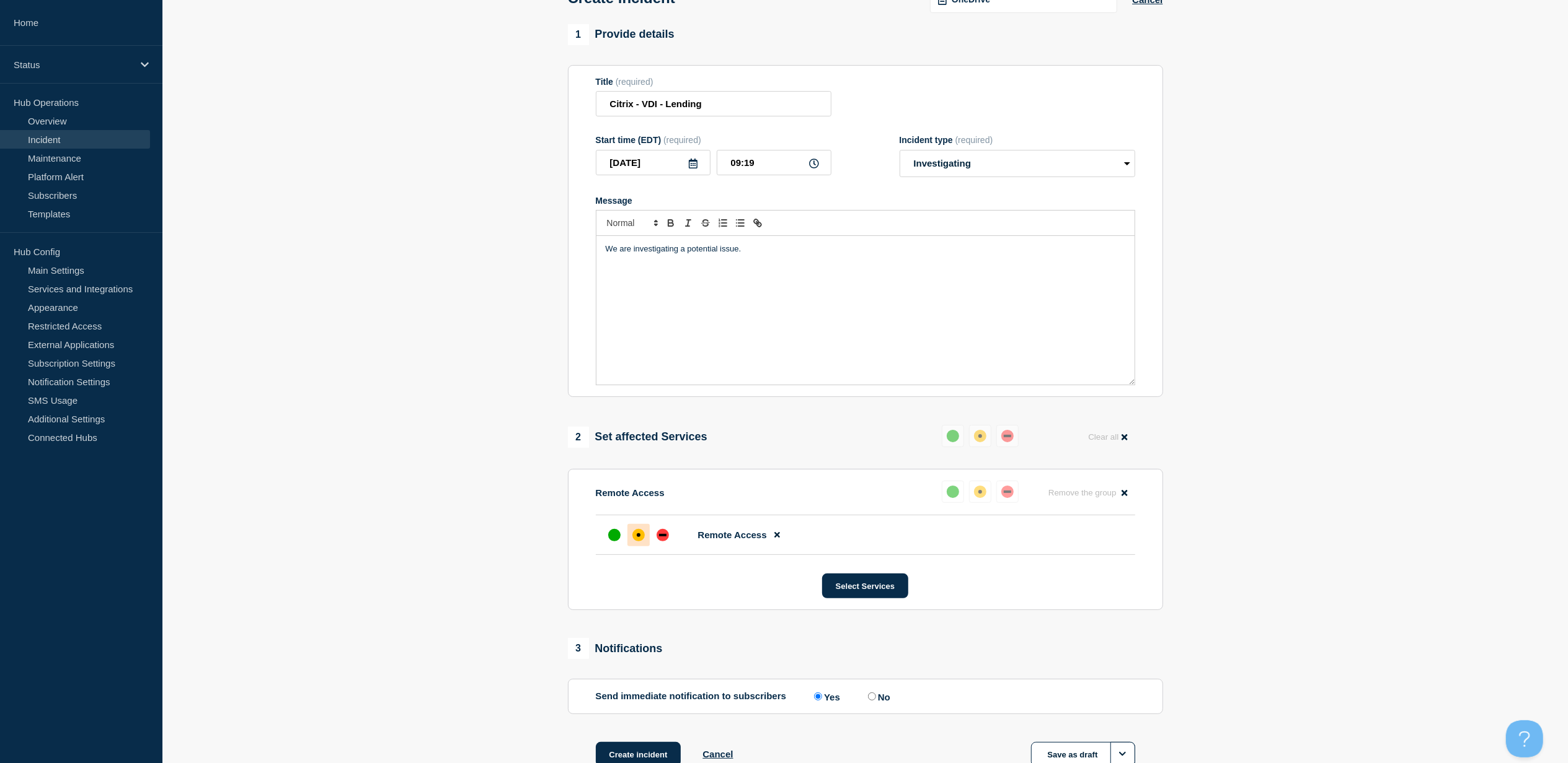
scroll to position [172, 0]
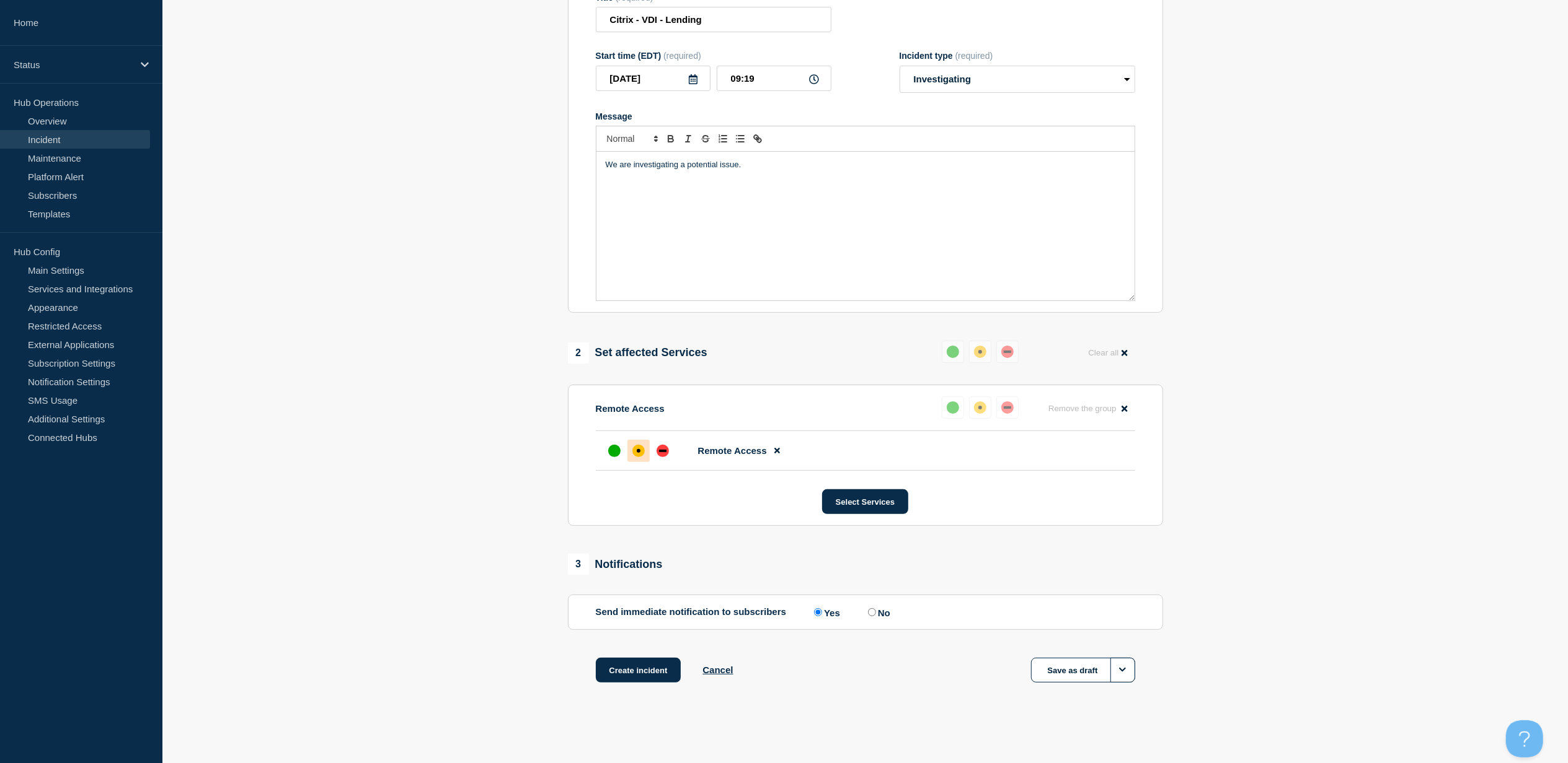
click at [873, 610] on input "No" at bounding box center [872, 612] width 8 height 8
radio input "true"
radio input "false"
click at [629, 673] on button "Create incident" at bounding box center [638, 670] width 85 height 24
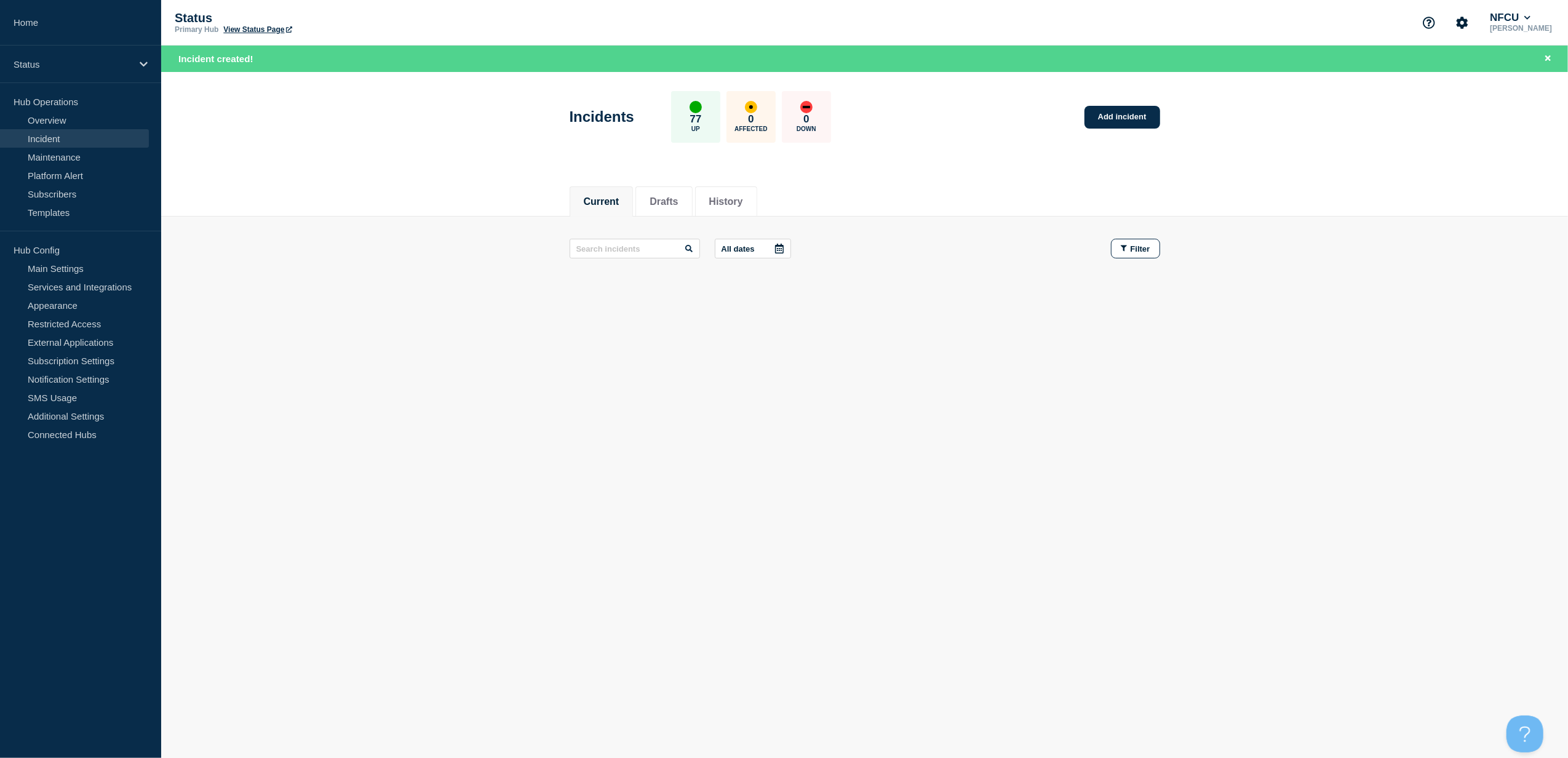
click at [605, 205] on button "Current" at bounding box center [601, 202] width 35 height 11
drag, startPoint x: 665, startPoint y: 206, endPoint x: 651, endPoint y: 203, distance: 14.3
click at [665, 206] on button "Drafts" at bounding box center [664, 202] width 28 height 11
click at [615, 200] on button "Current" at bounding box center [601, 202] width 35 height 11
click at [613, 198] on button "Current 1" at bounding box center [605, 202] width 44 height 11
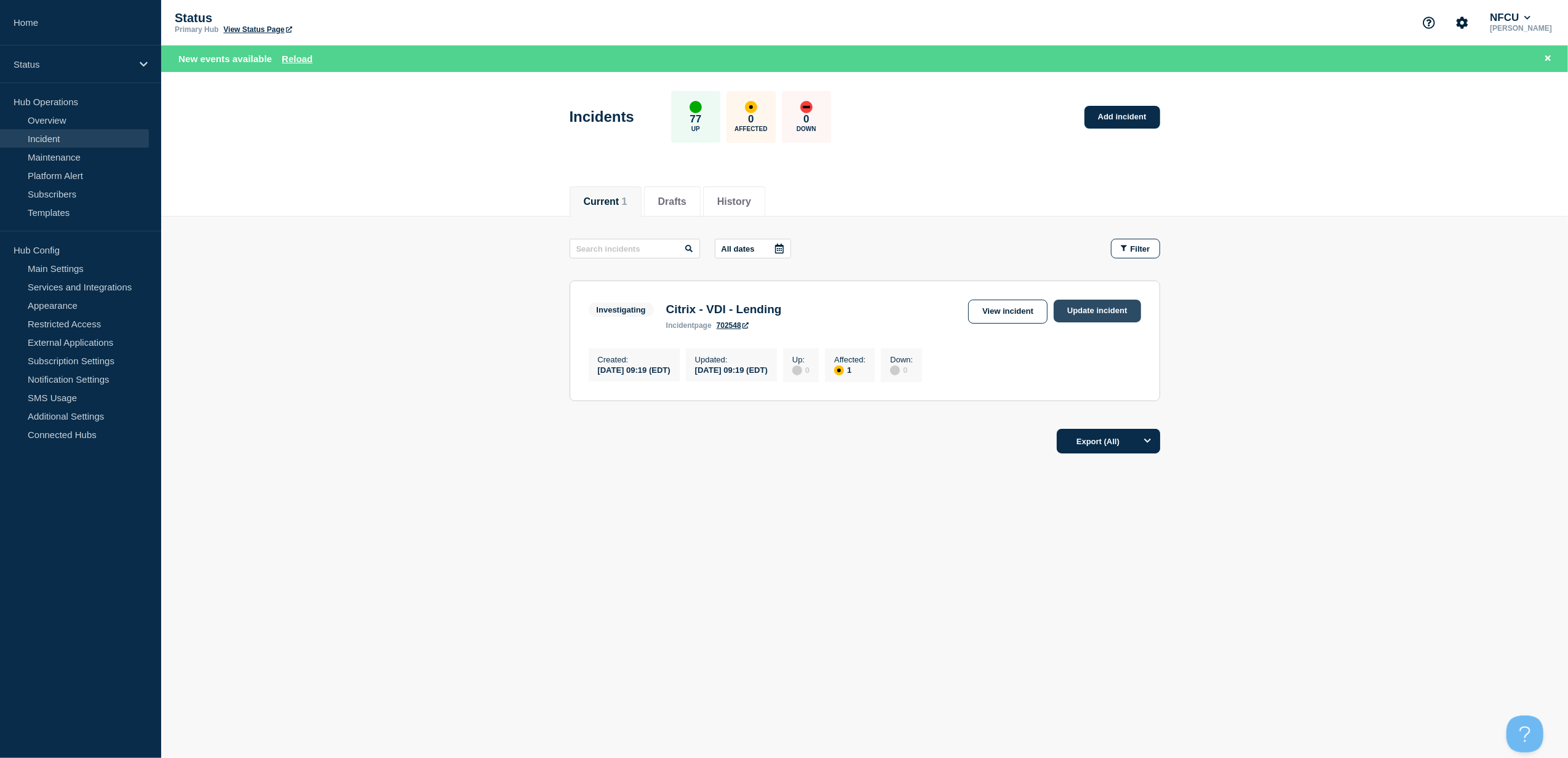
click at [1109, 318] on link "Update incident" at bounding box center [1098, 311] width 87 height 22
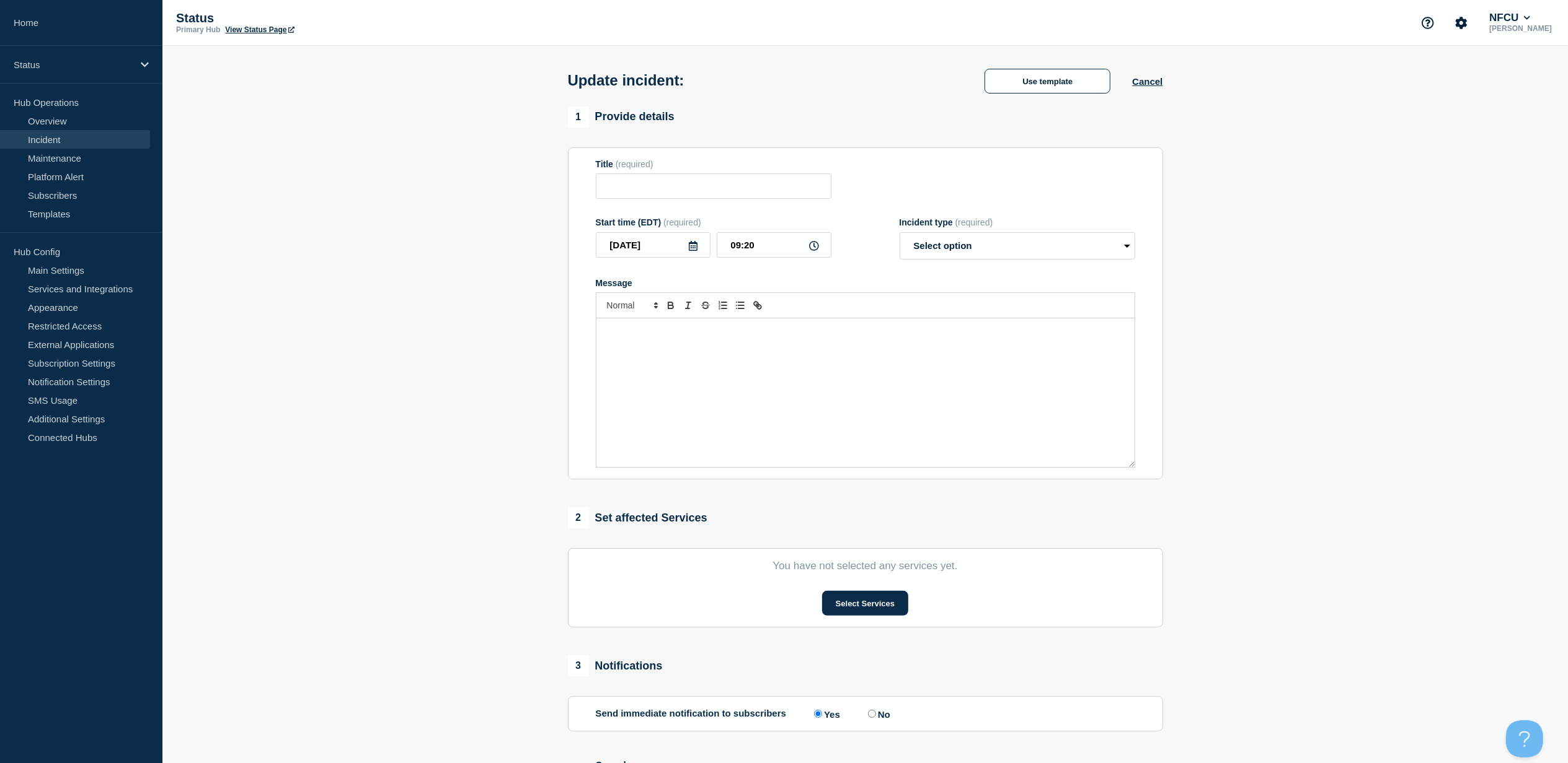
type input "Citrix - VDI - Lending"
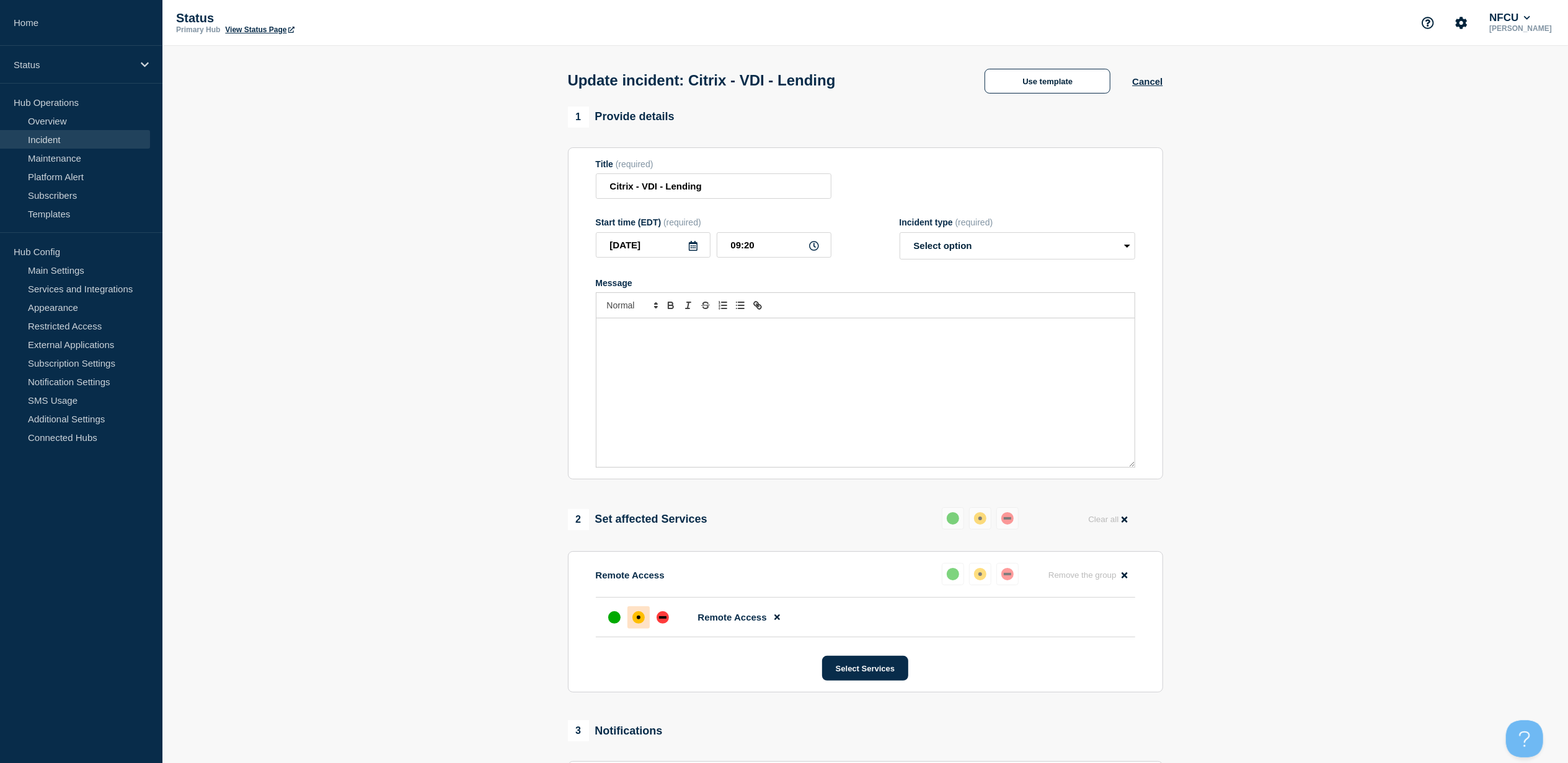
click at [734, 375] on div "Message" at bounding box center [865, 392] width 539 height 149
click at [975, 246] on select "Select option Investigating Identified Monitoring Resolved" at bounding box center [1017, 245] width 236 height 27
select select "resolved"
click at [899, 236] on select "Select option Investigating Identified Monitoring Resolved" at bounding box center [1017, 245] width 236 height 27
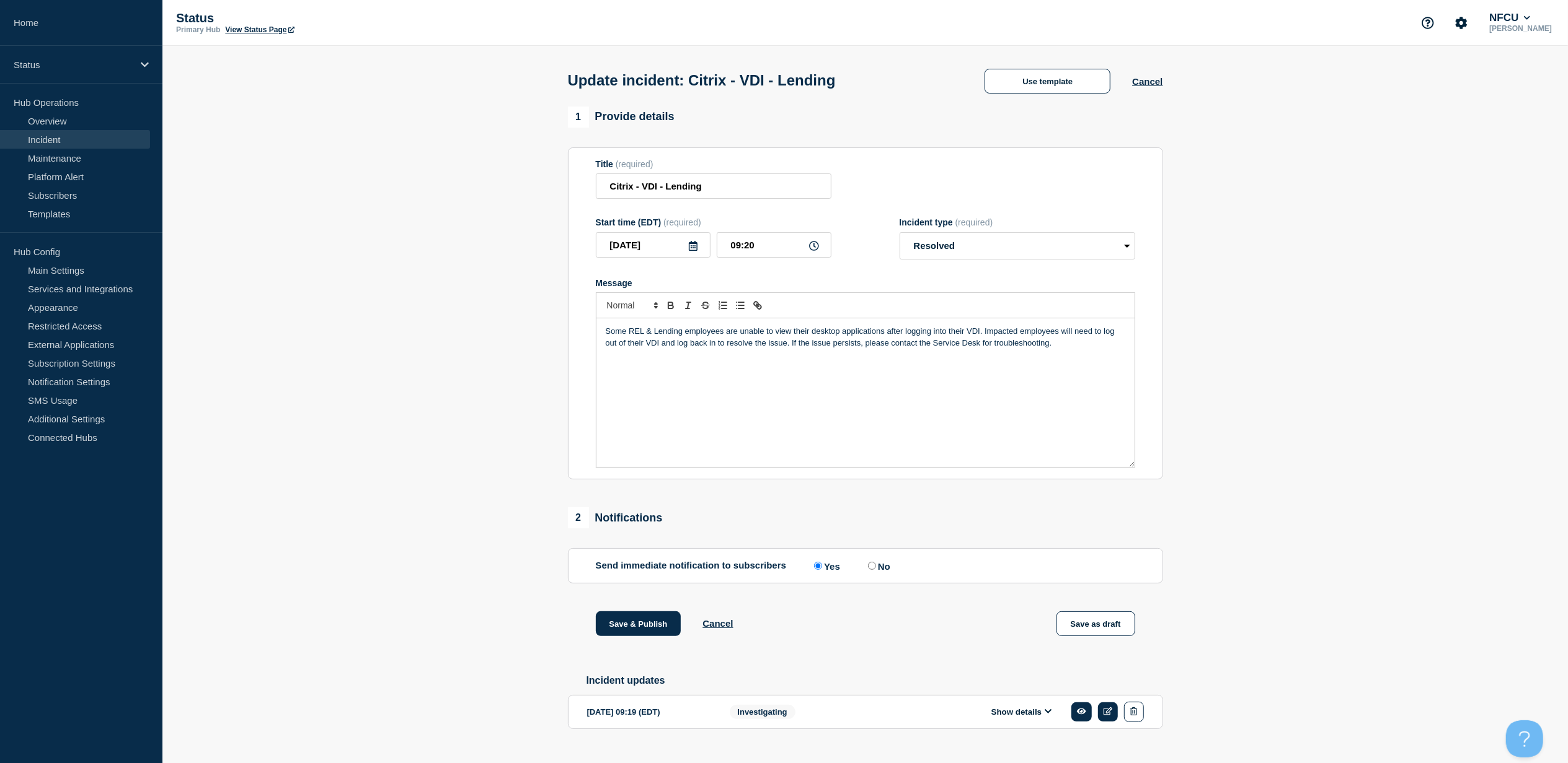
click at [914, 418] on div "Some REL & Lending employees are unable to view their desktop applications afte…" at bounding box center [865, 392] width 539 height 149
click at [630, 633] on button "Save & Publish" at bounding box center [638, 624] width 85 height 24
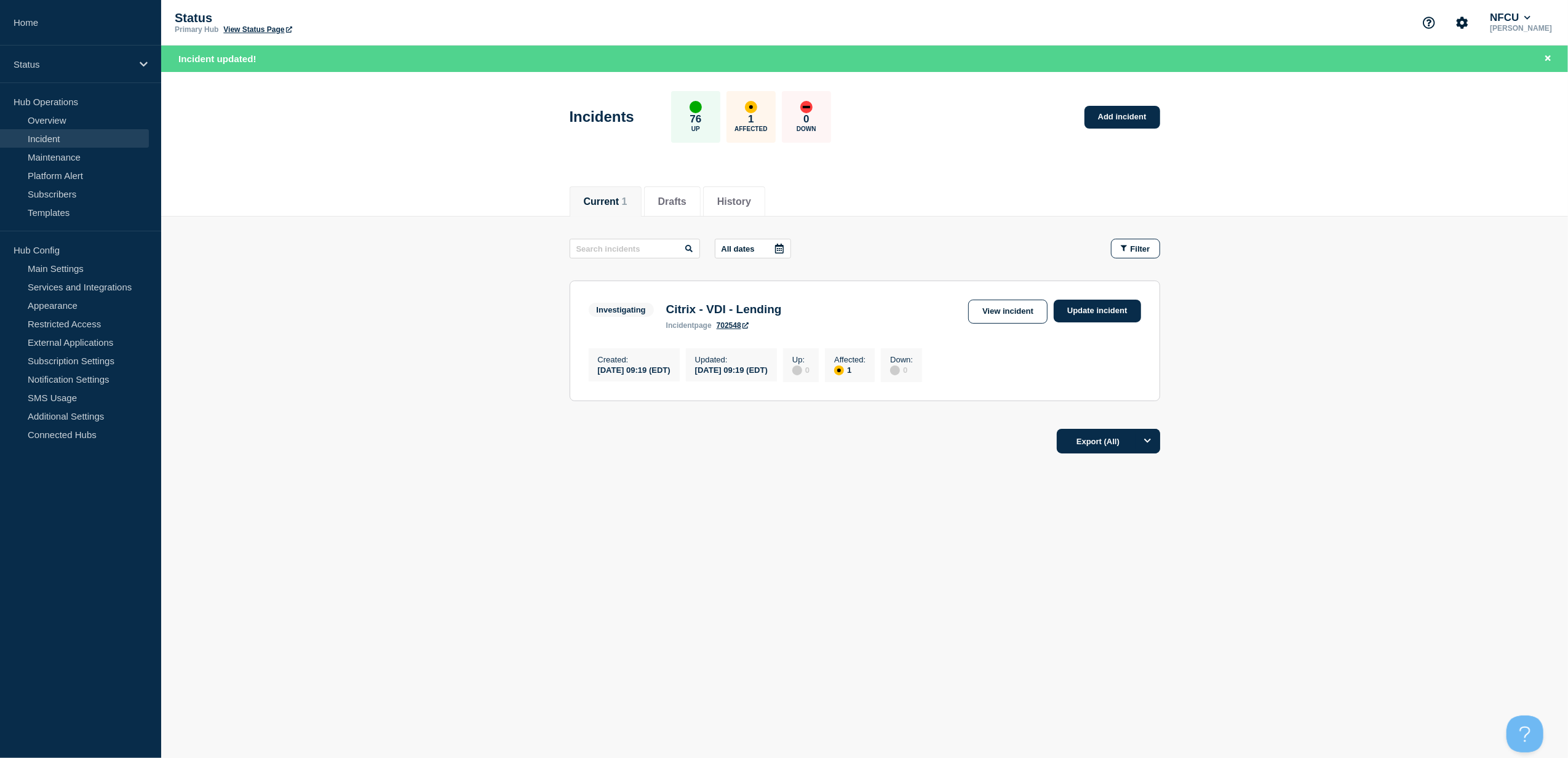
click at [597, 202] on button "Current 1" at bounding box center [605, 202] width 44 height 11
click at [1012, 320] on link "View incident" at bounding box center [1008, 312] width 79 height 24
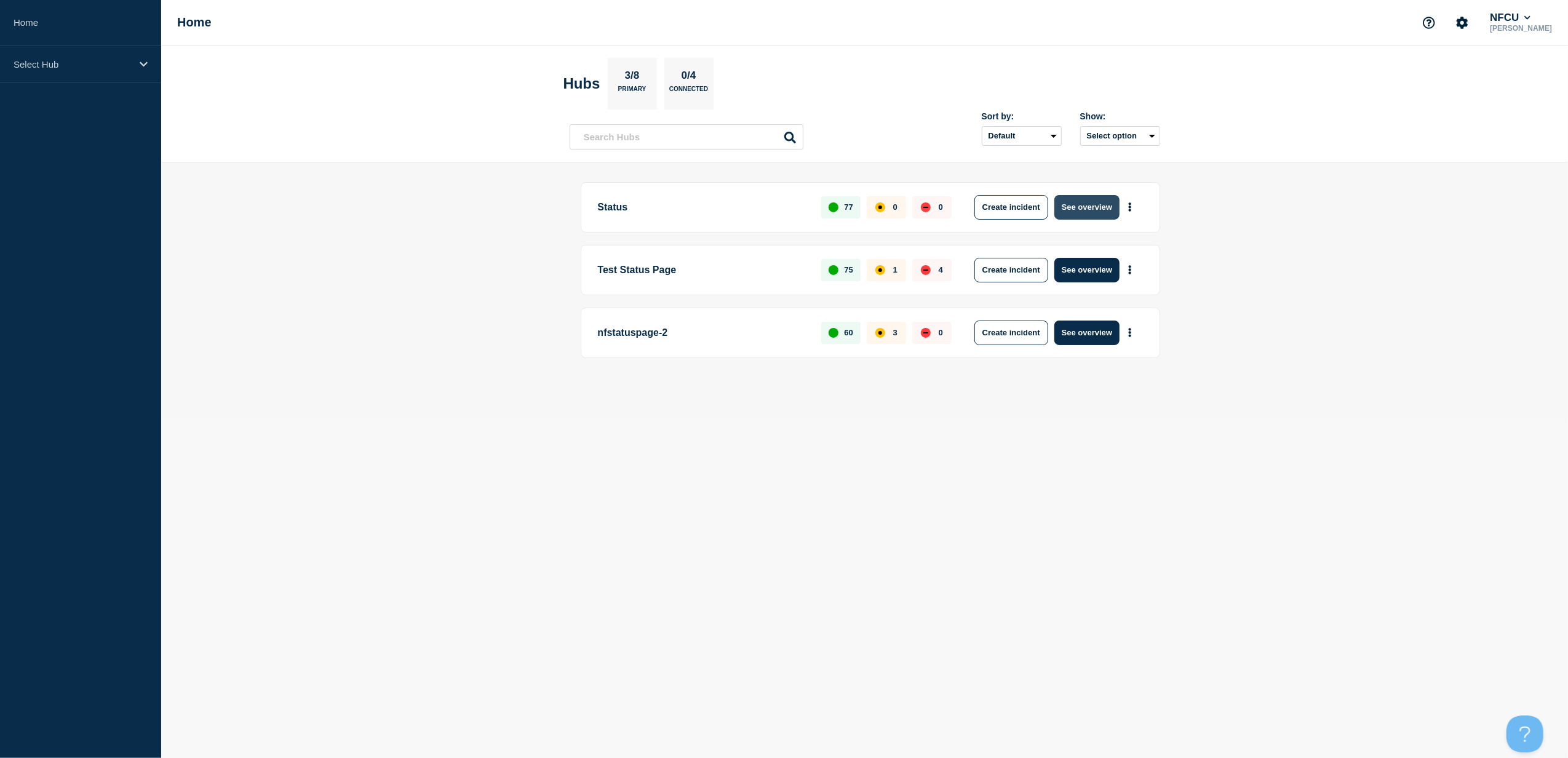
click at [1103, 209] on button "See overview" at bounding box center [1087, 207] width 65 height 24
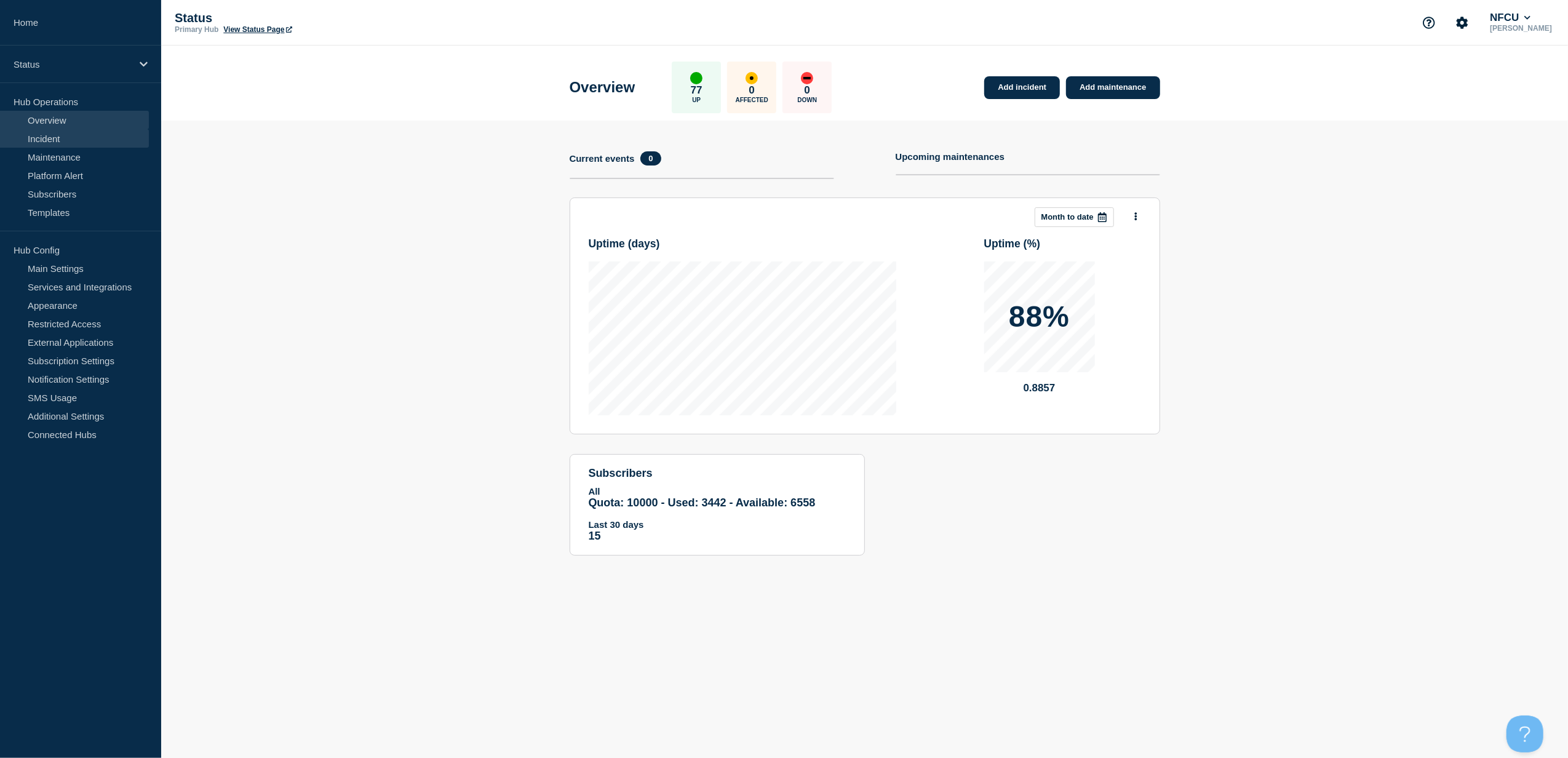
click at [95, 140] on link "Incident" at bounding box center [74, 139] width 149 height 19
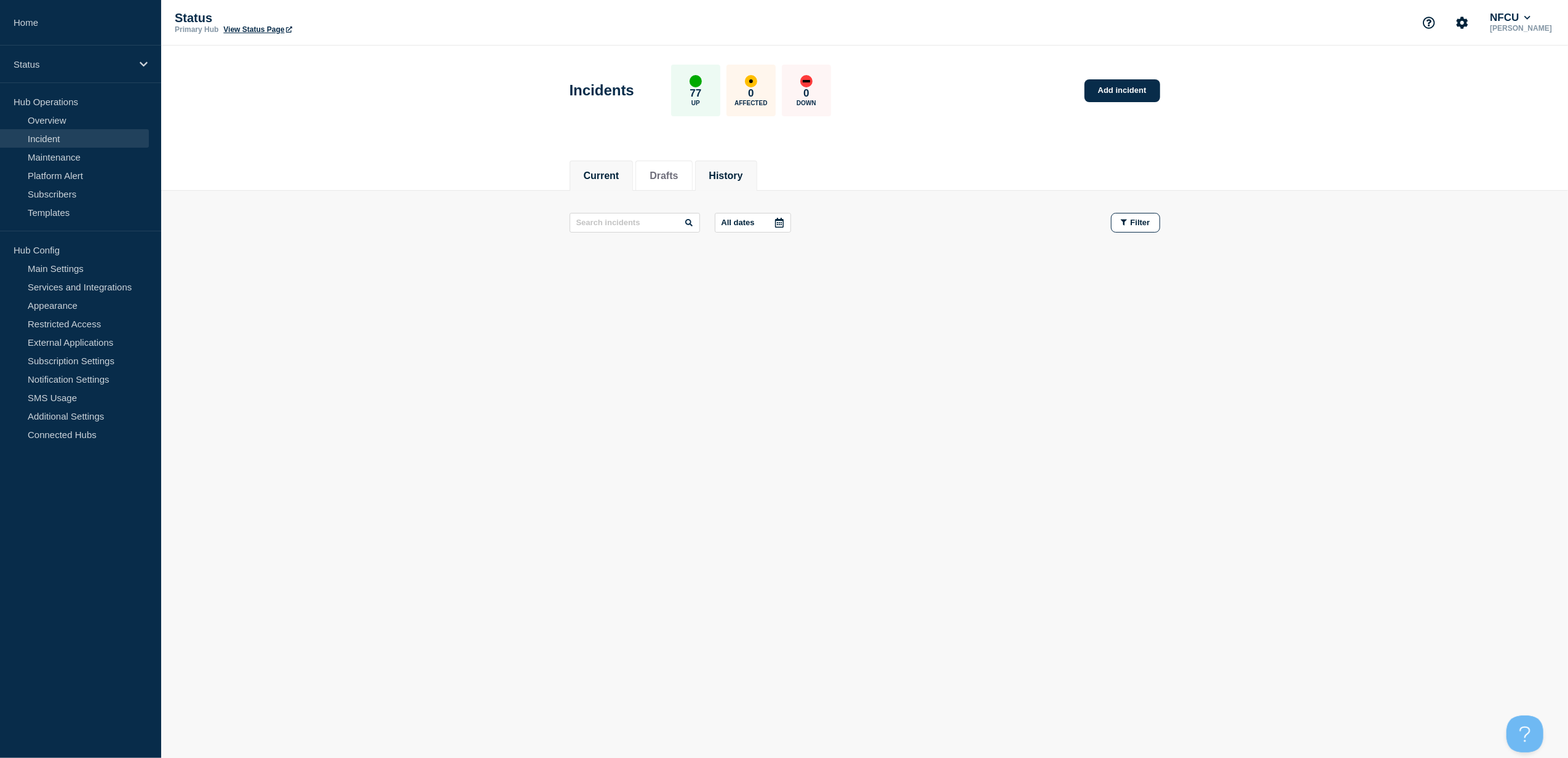
click at [741, 170] on button "History" at bounding box center [726, 176] width 33 height 11
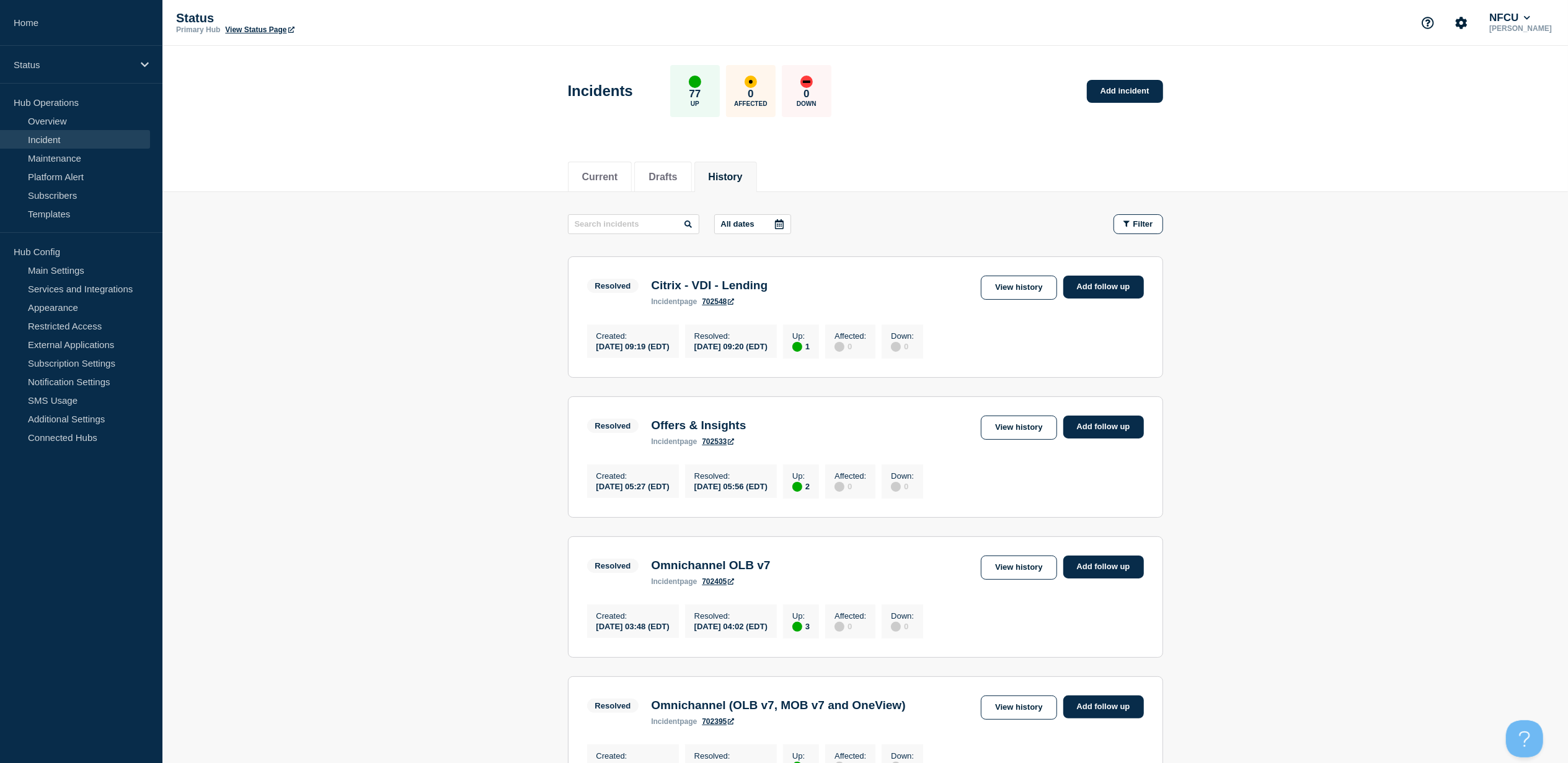
click at [668, 288] on h3 "Citrix - VDI - Lending" at bounding box center [709, 286] width 116 height 14
click at [1034, 288] on link "View history" at bounding box center [1018, 288] width 76 height 24
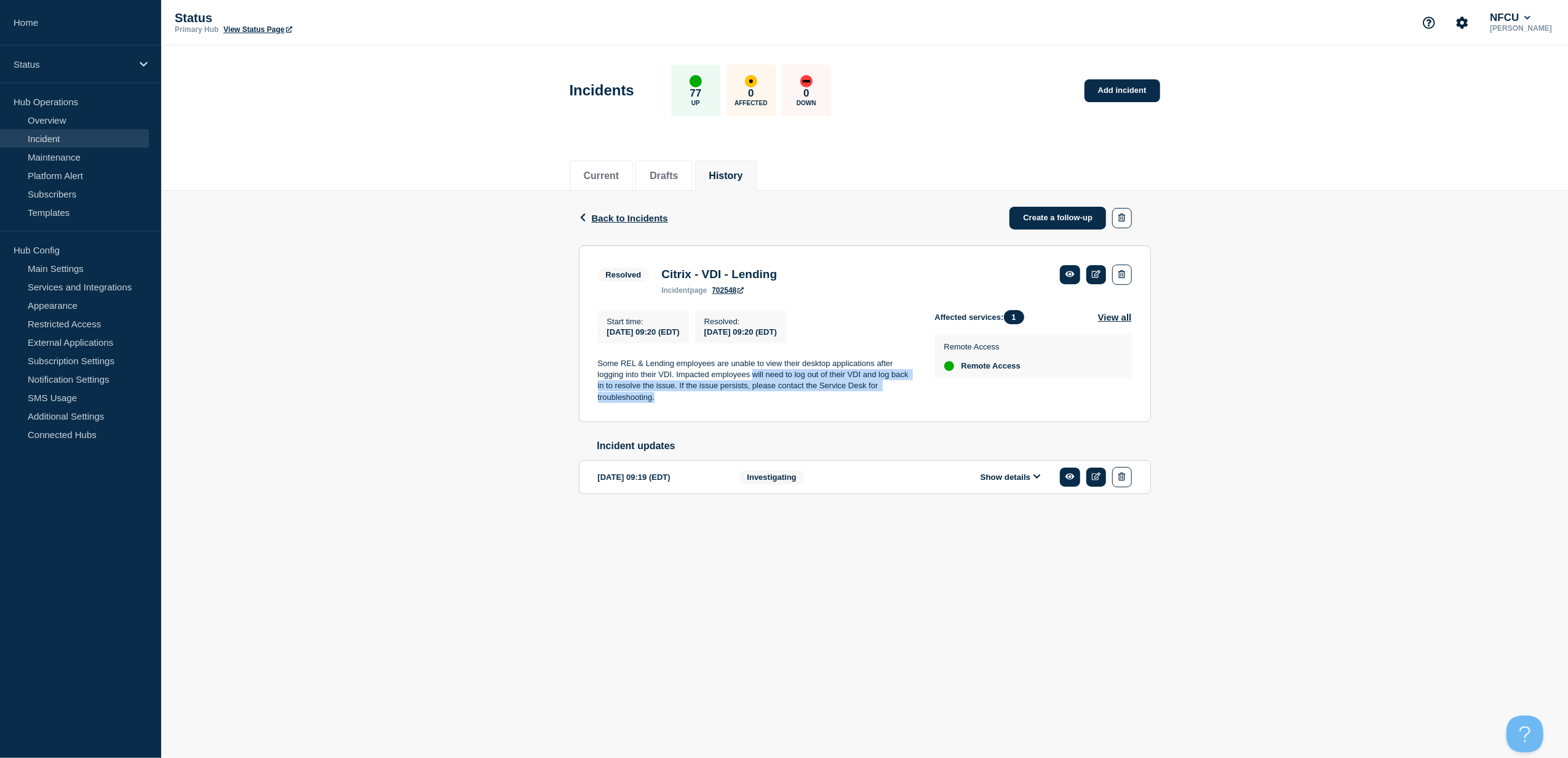
drag, startPoint x: 650, startPoint y: 406, endPoint x: 755, endPoint y: 382, distance: 107.7
click at [755, 382] on p "Some REL & Lending employees are unable to view their desktop applications afte…" at bounding box center [757, 380] width 318 height 46
drag, startPoint x: 755, startPoint y: 382, endPoint x: 769, endPoint y: 385, distance: 14.3
copy p "will need to log out of their VDI and log back in to resolve the issue. If the …"
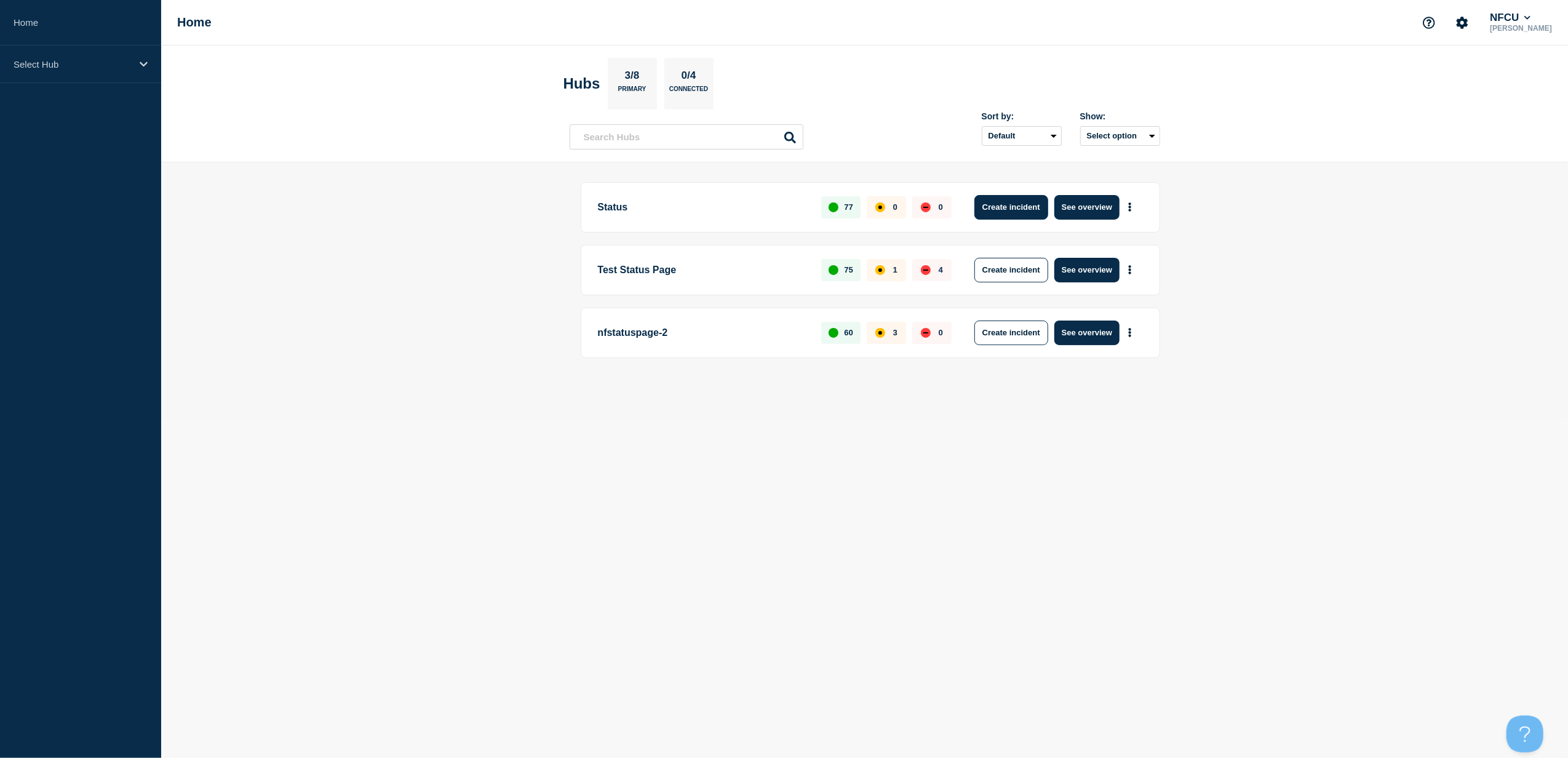
click at [1037, 208] on button "Create incident" at bounding box center [1010, 207] width 73 height 24
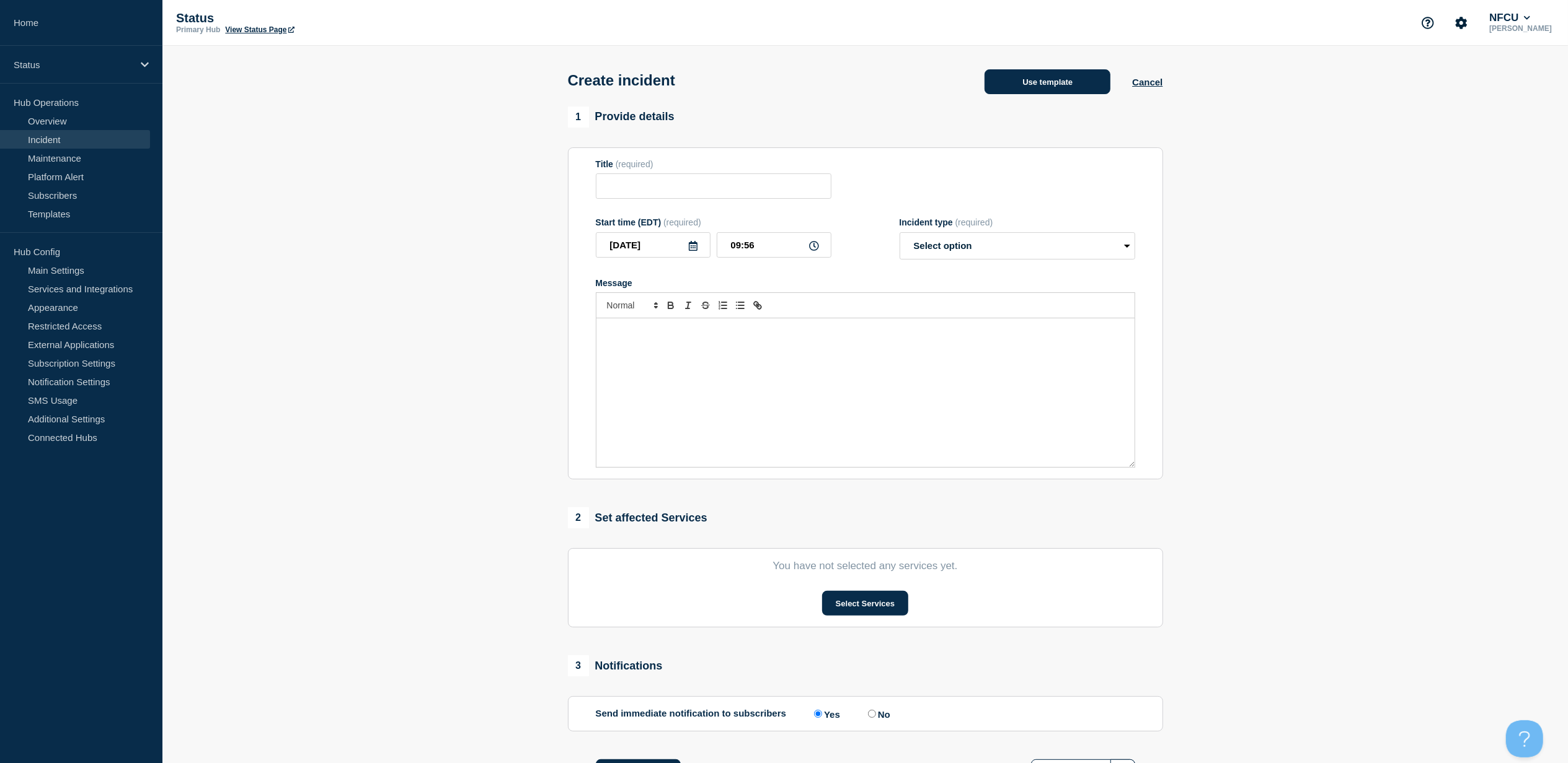
drag, startPoint x: 1031, startPoint y: 100, endPoint x: 1031, endPoint y: 82, distance: 18.0
click at [1031, 100] on div "Create incident Use template Cancel" at bounding box center [865, 76] width 623 height 61
click at [1031, 82] on button "Use template" at bounding box center [1047, 81] width 126 height 24
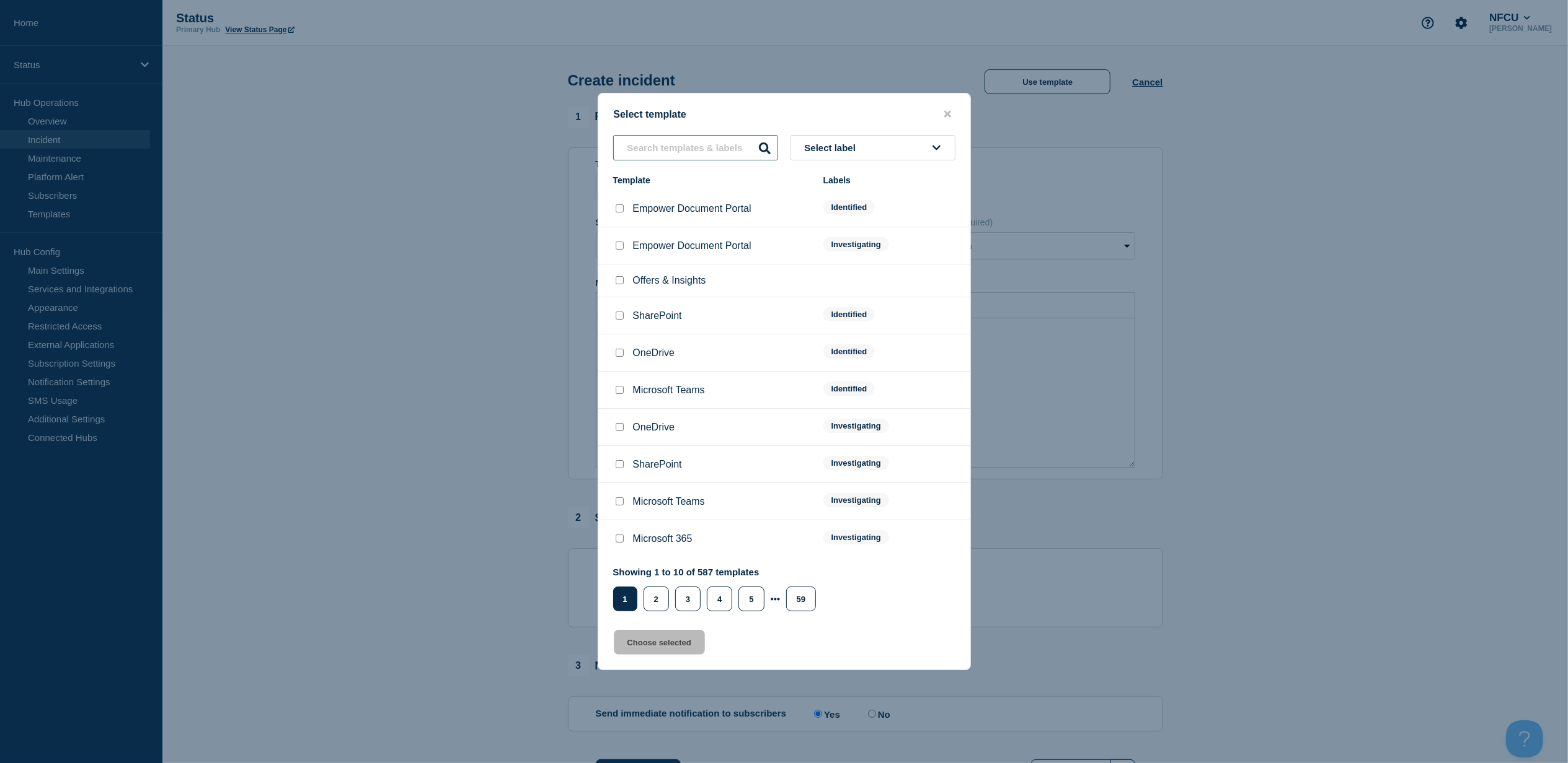
click at [669, 154] on input "text" at bounding box center [696, 147] width 165 height 25
type input "v"
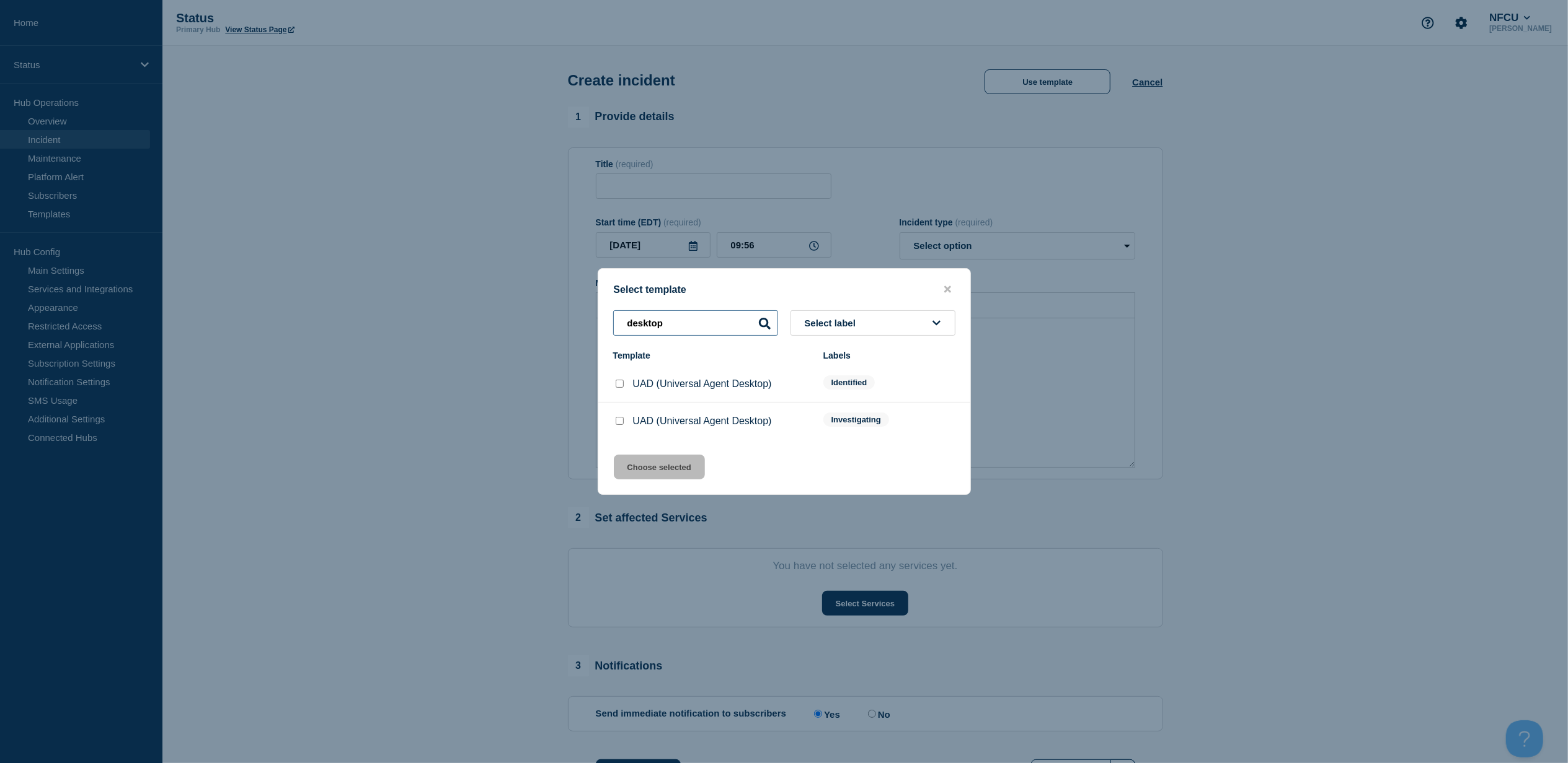
drag, startPoint x: 704, startPoint y: 321, endPoint x: 392, endPoint y: 299, distance: 312.8
click at [398, 299] on div "Select template desktop Select label Template Labels UAD (Universal Agent Deskt…" at bounding box center [784, 381] width 1568 height 763
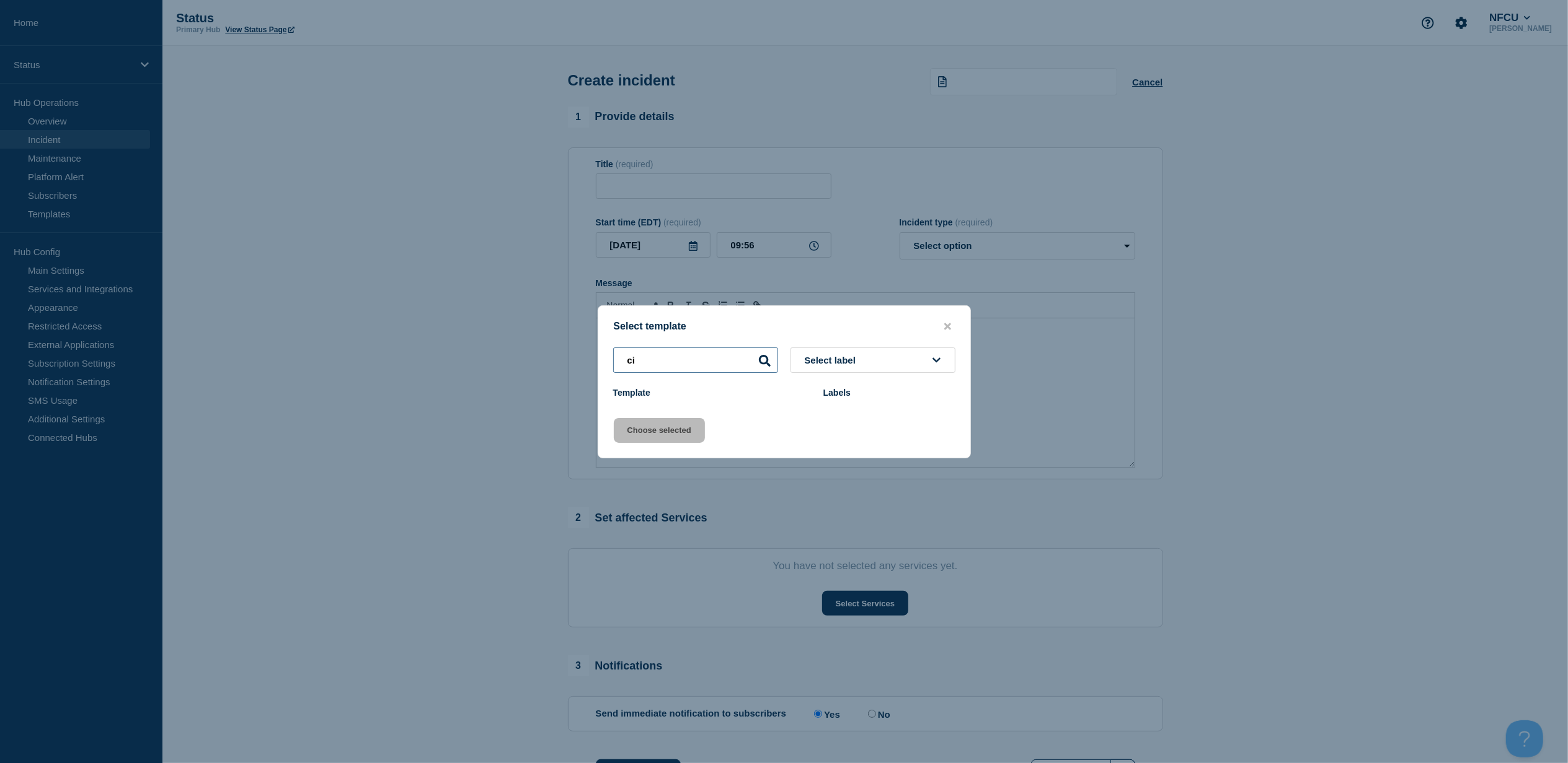
type input "c"
type input "remote"
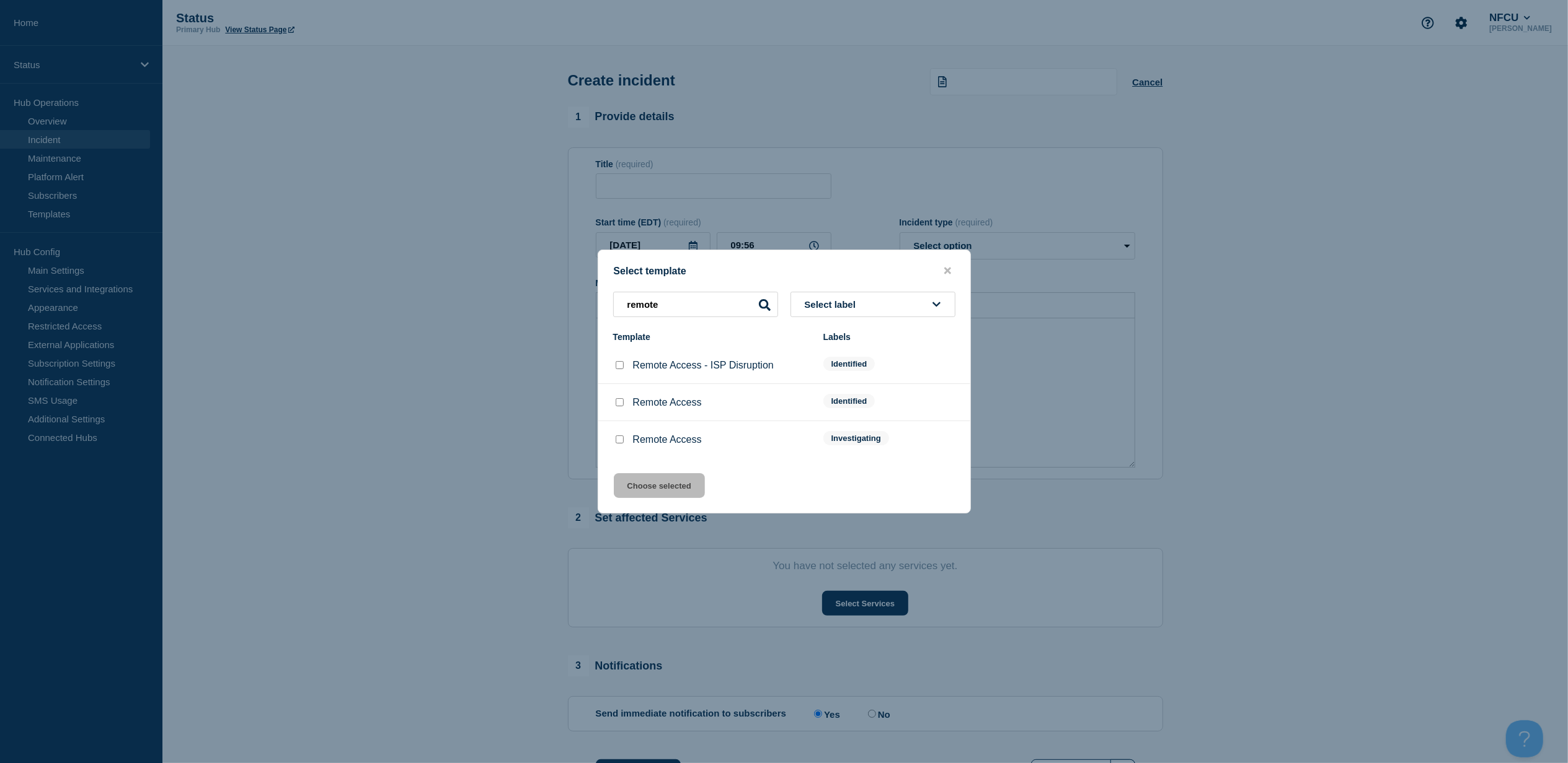
click at [615, 443] on input "Remote Access checkbox" at bounding box center [619, 439] width 8 height 8
checkbox input "true"
click at [646, 483] on button "Choose selected" at bounding box center [658, 486] width 91 height 24
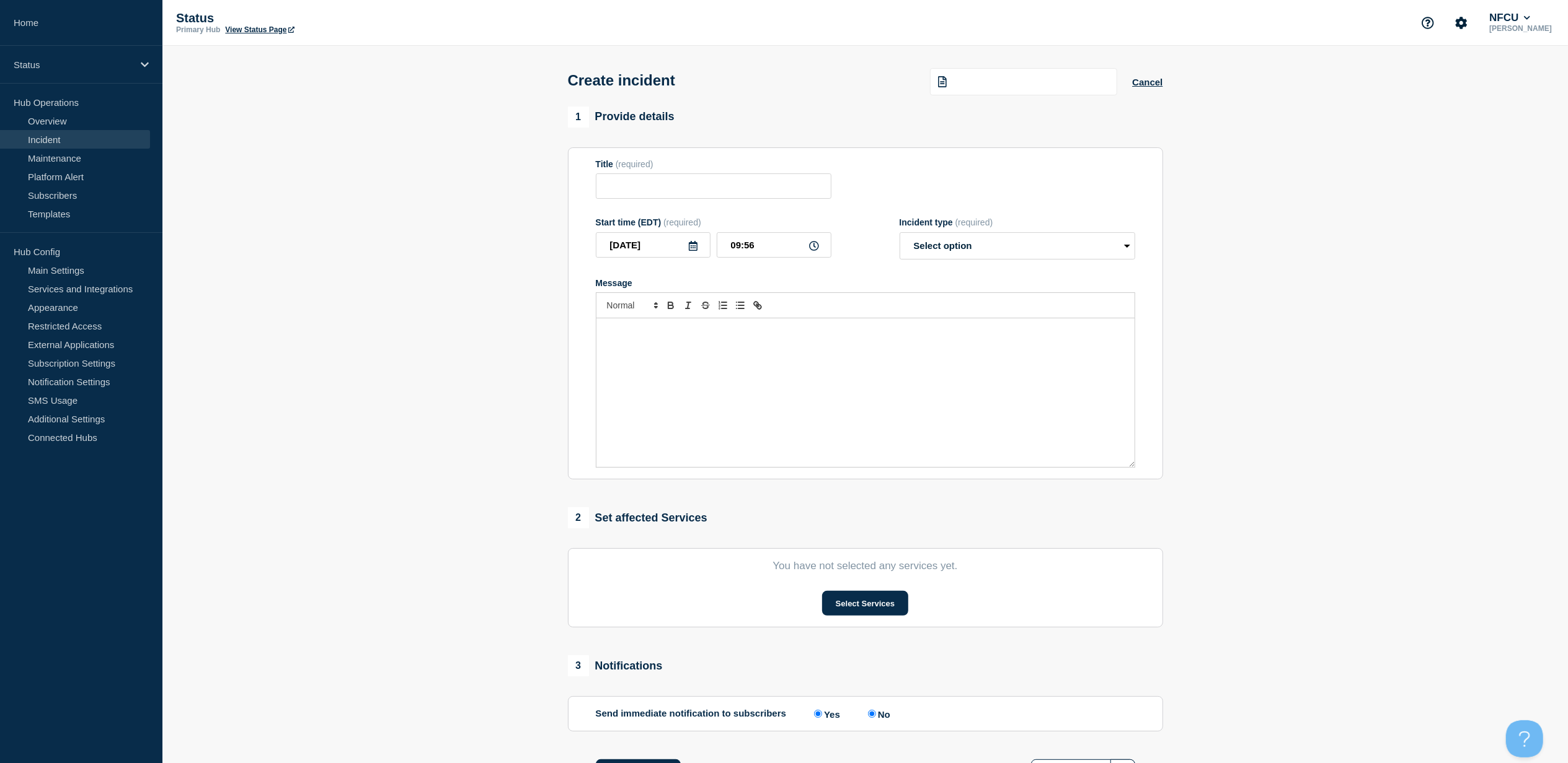
type input "Remote Access"
select select "investigating"
radio input "false"
radio input "true"
drag, startPoint x: 720, startPoint y: 192, endPoint x: 15, endPoint y: 223, distance: 705.7
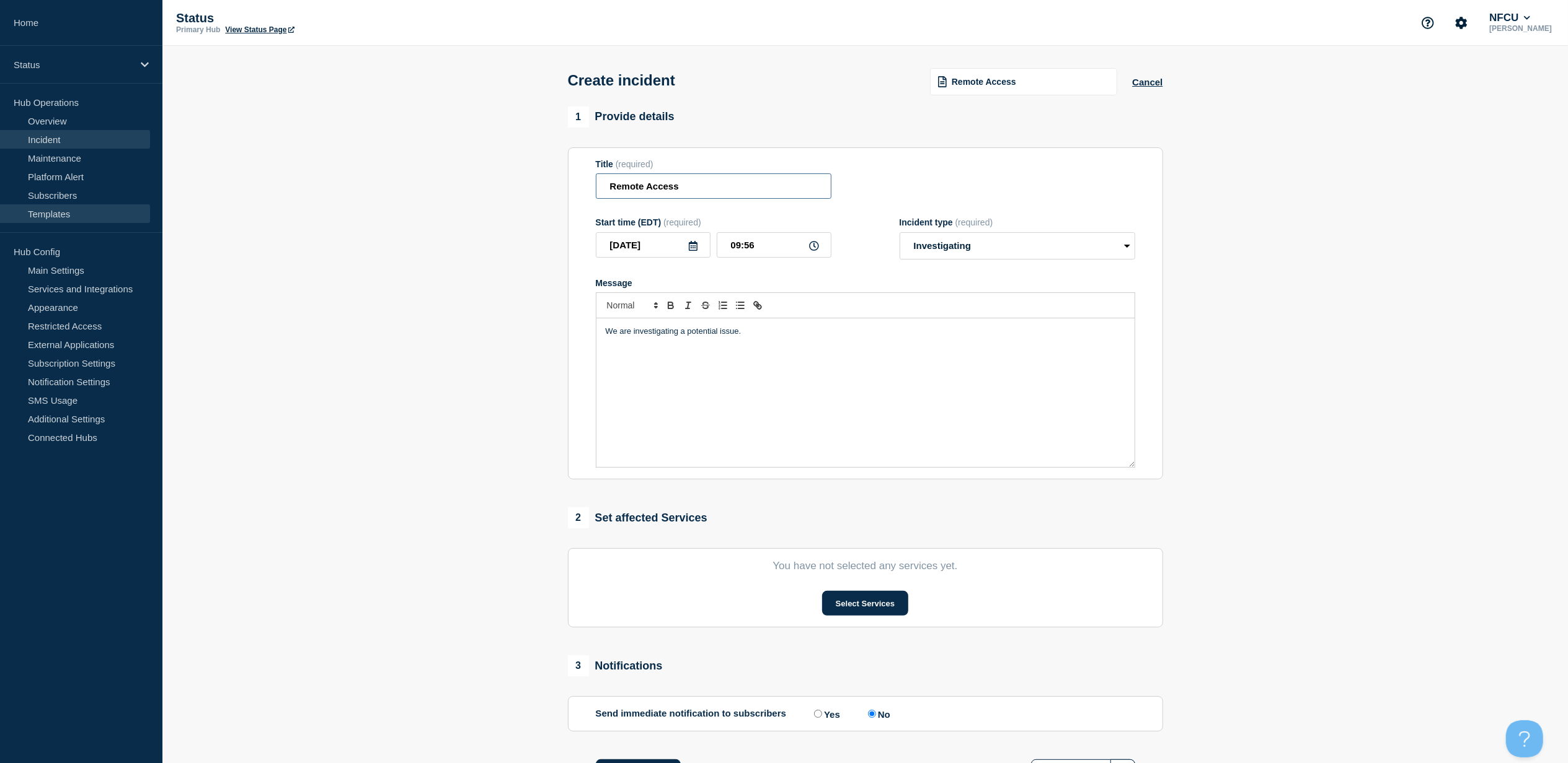
click at [34, 218] on div "Home Status Hub Operations Overview Incident Maintenance Platform Alert Subscri…" at bounding box center [784, 433] width 1568 height 865
type input "Citrix - VDI"
click at [879, 608] on button "Select Services" at bounding box center [865, 603] width 86 height 24
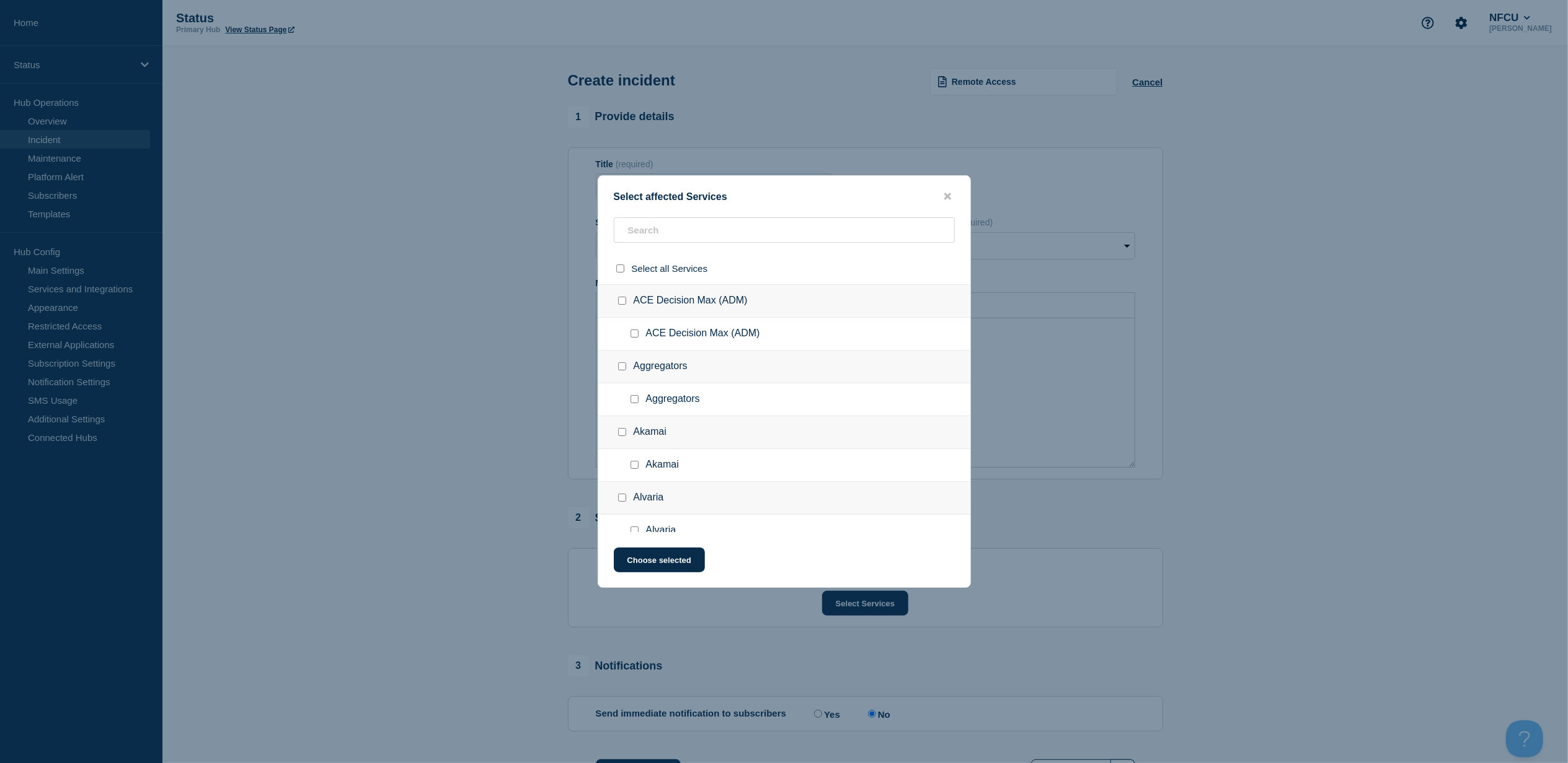
click at [761, 241] on div at bounding box center [784, 235] width 372 height 36
click at [767, 227] on input "text" at bounding box center [784, 229] width 341 height 25
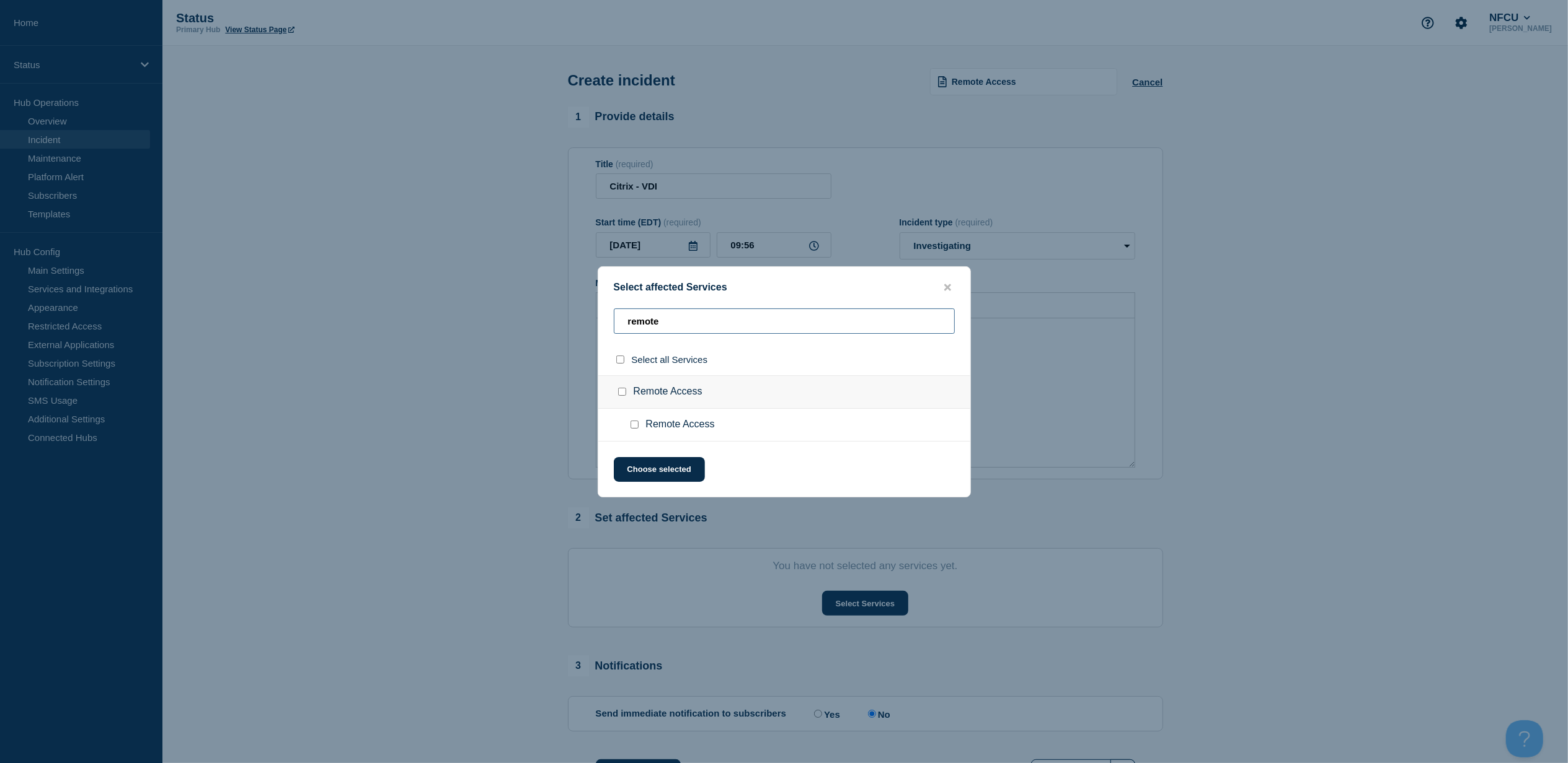
type input "remote"
click at [630, 434] on ul "Remote Access" at bounding box center [784, 425] width 372 height 33
click at [630, 432] on div at bounding box center [637, 424] width 18 height 12
click at [635, 428] on input "Remote Access checkbox" at bounding box center [634, 424] width 8 height 8
checkbox input "true"
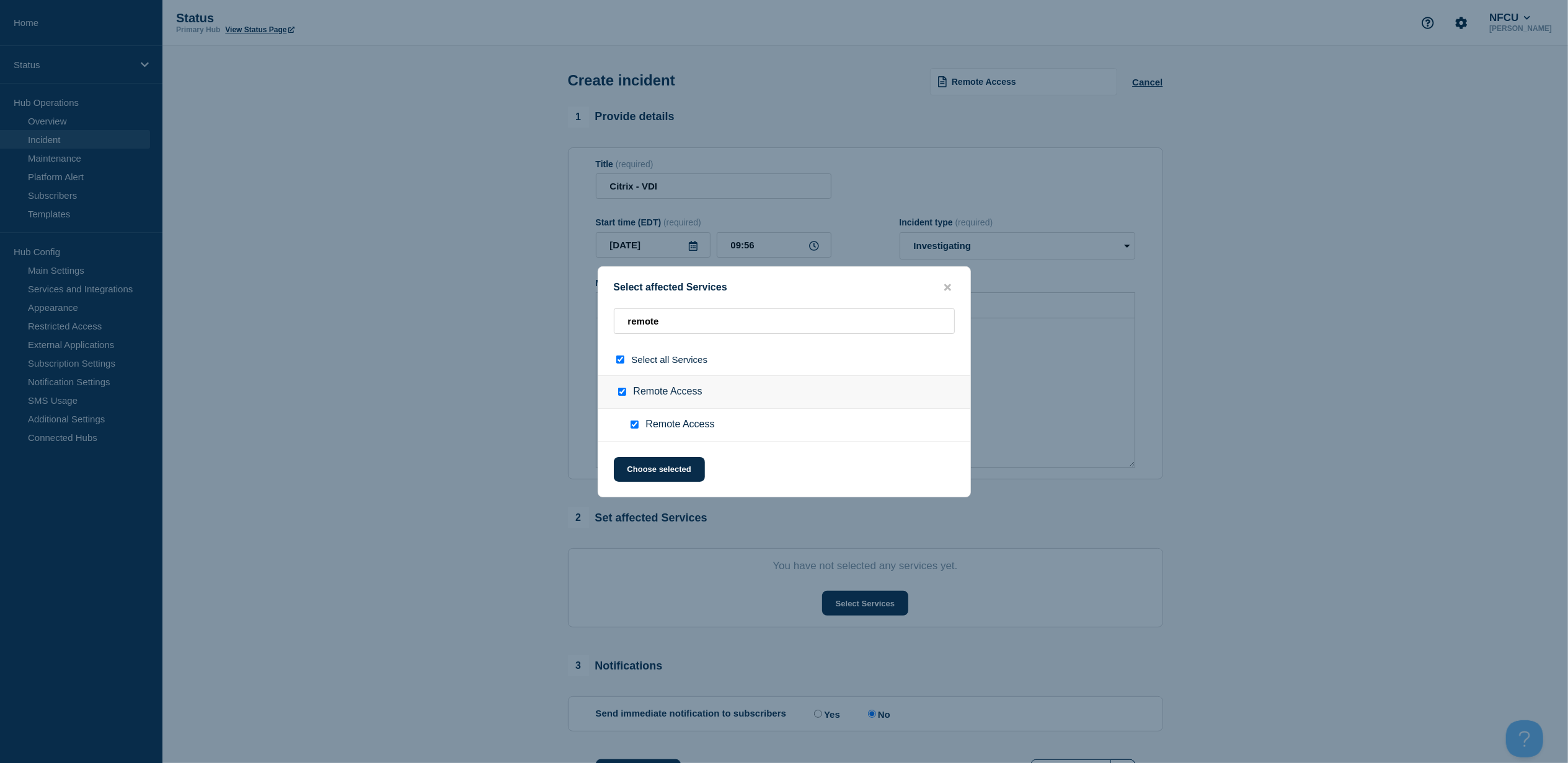
checkbox input "true"
click at [655, 476] on button "Choose selected" at bounding box center [658, 469] width 91 height 24
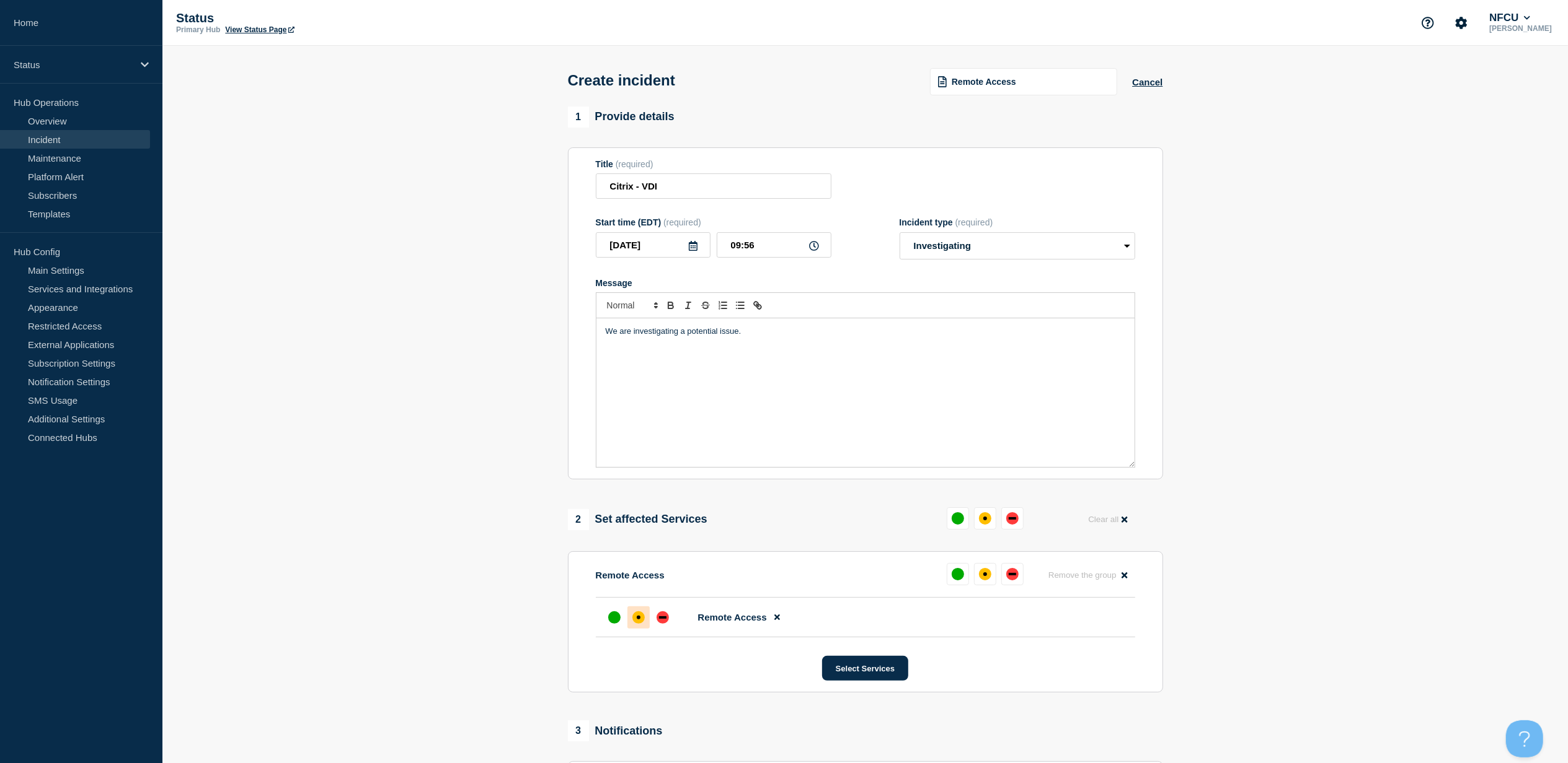
click at [636, 623] on div "affected" at bounding box center [638, 617] width 12 height 12
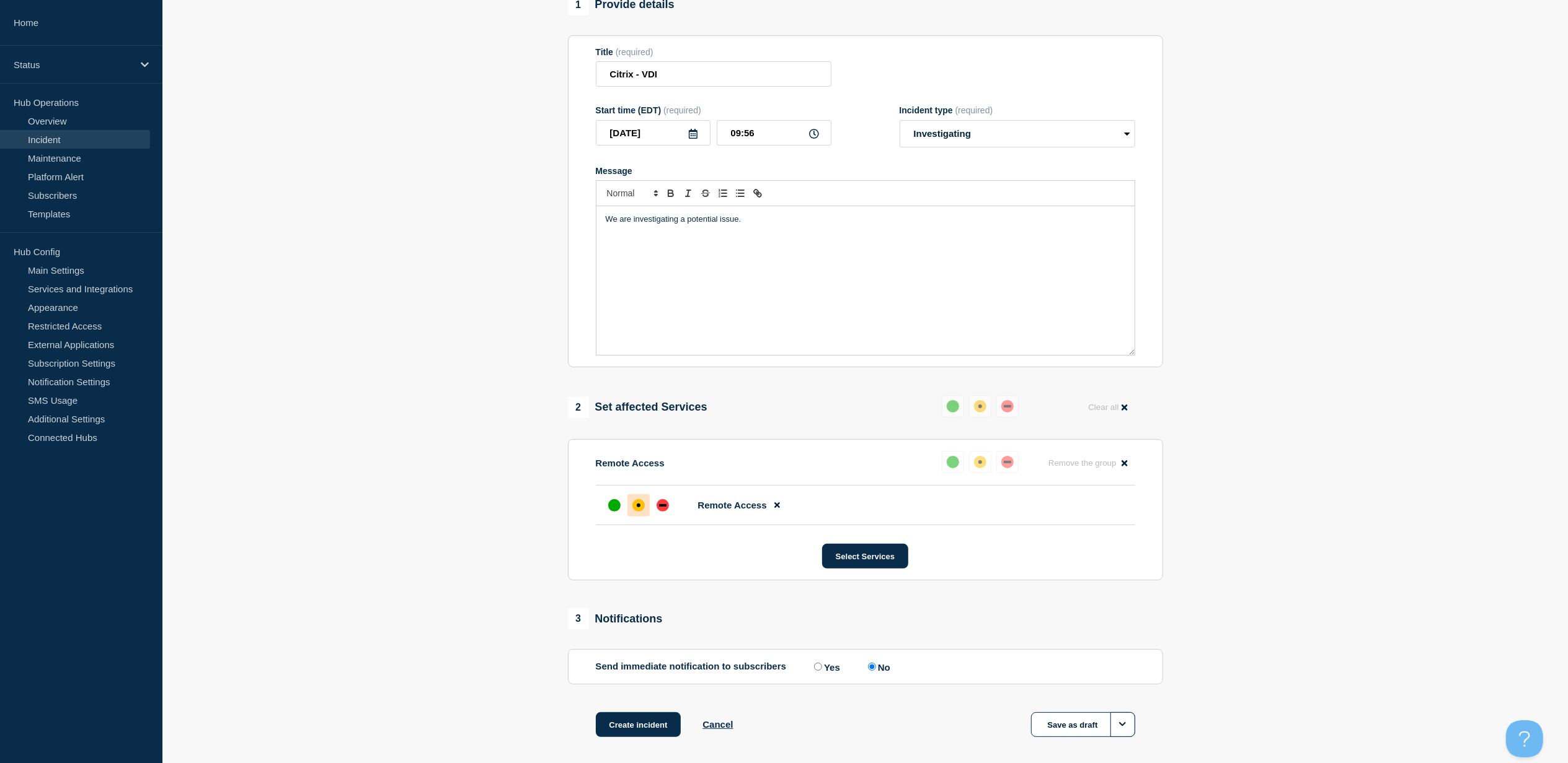
scroll to position [172, 0]
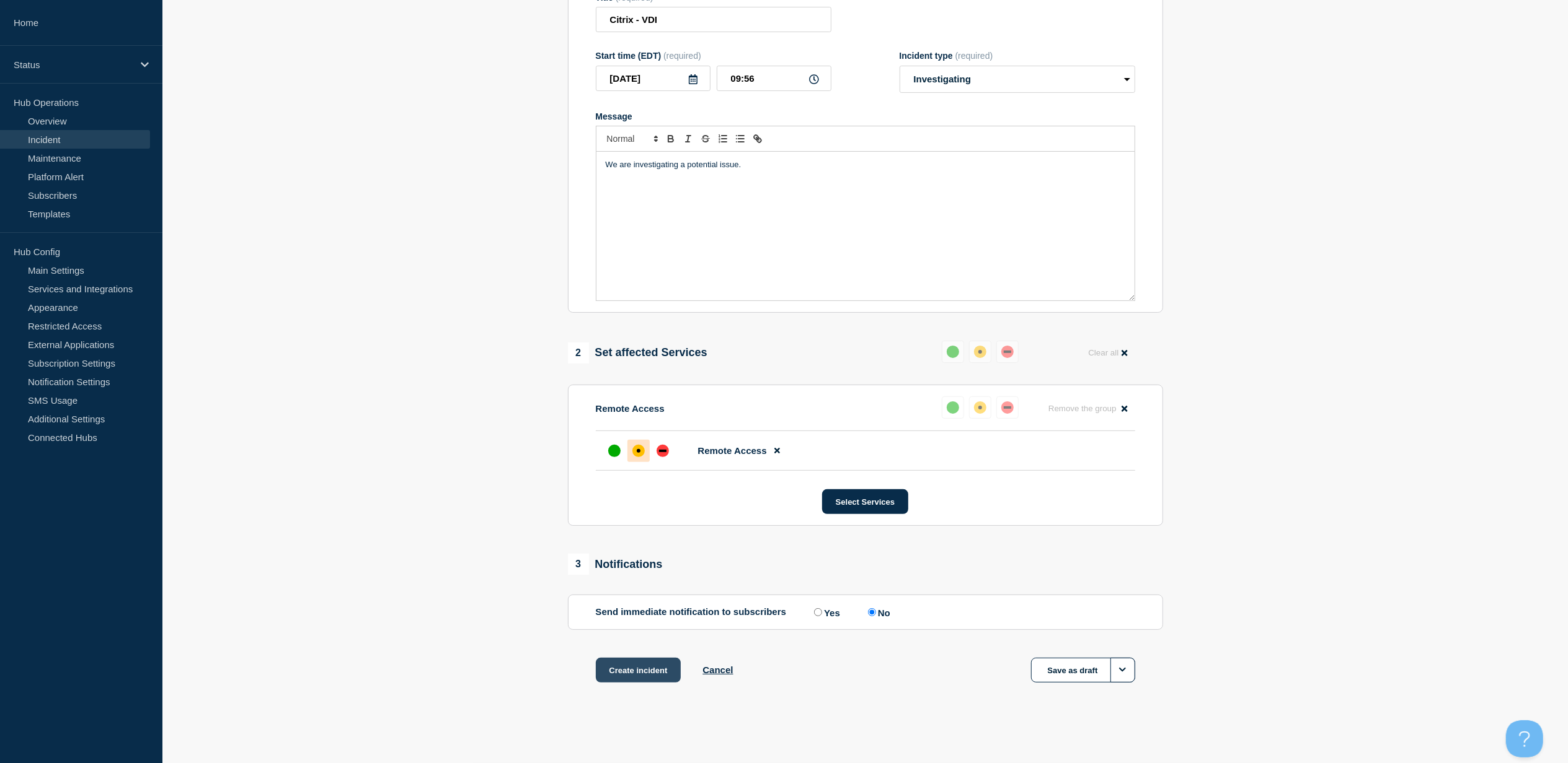
click at [617, 672] on button "Create incident" at bounding box center [638, 670] width 85 height 24
